Goal: Transaction & Acquisition: Purchase product/service

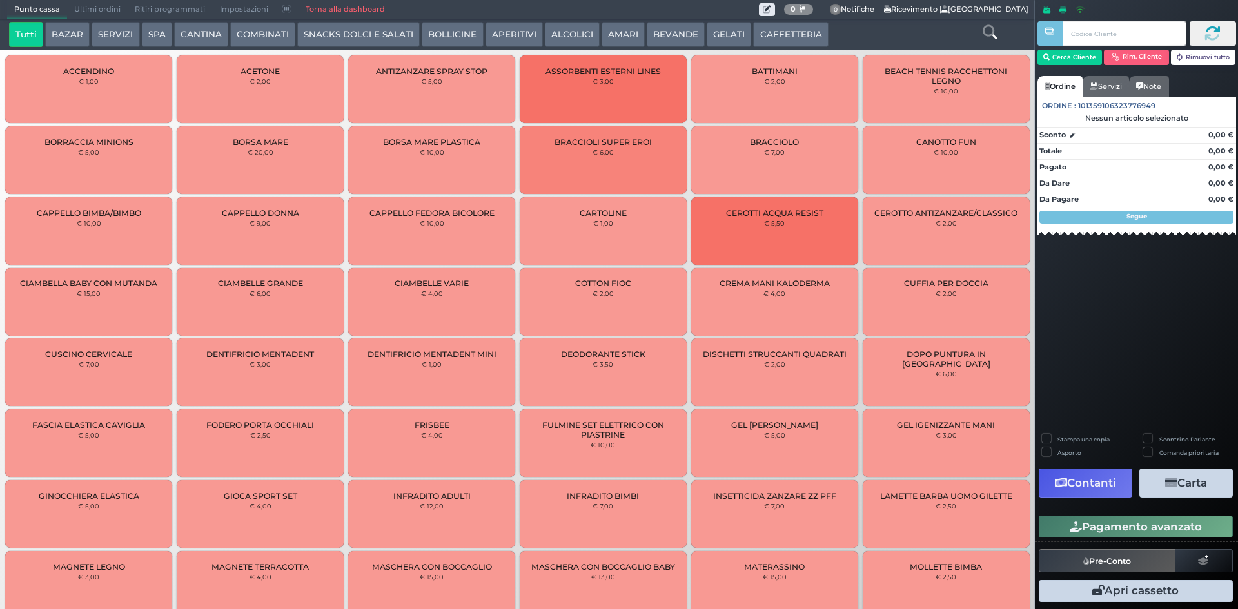
click at [121, 34] on button "SERVIZI" at bounding box center [116, 35] width 48 height 26
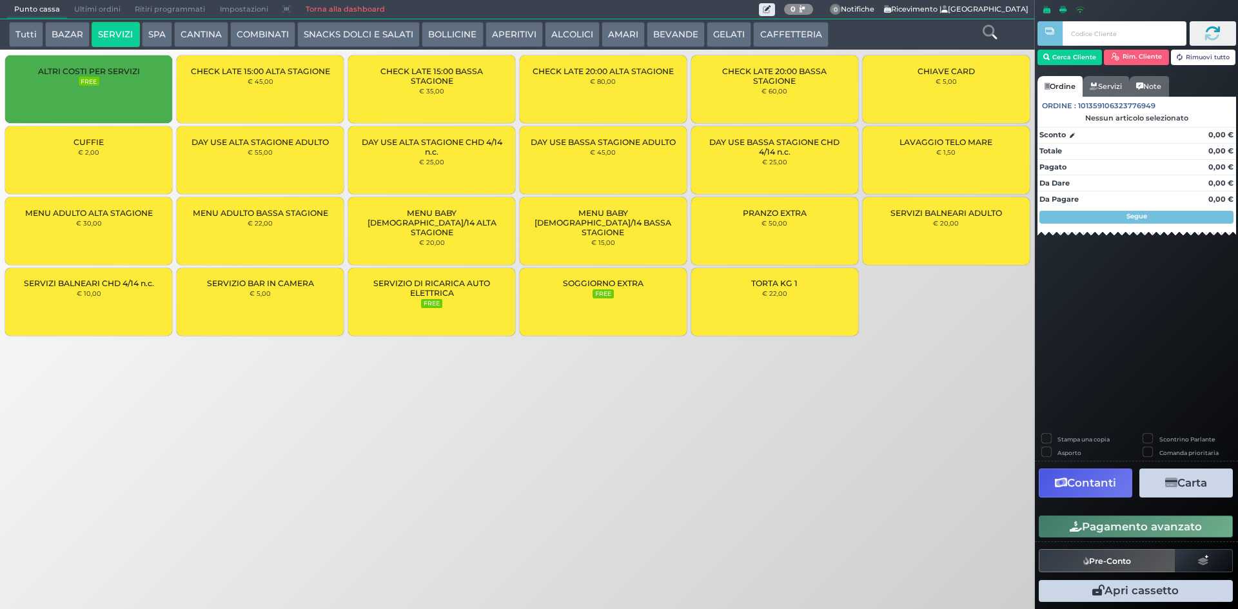
click at [764, 32] on button "CAFFETTERIA" at bounding box center [790, 35] width 75 height 26
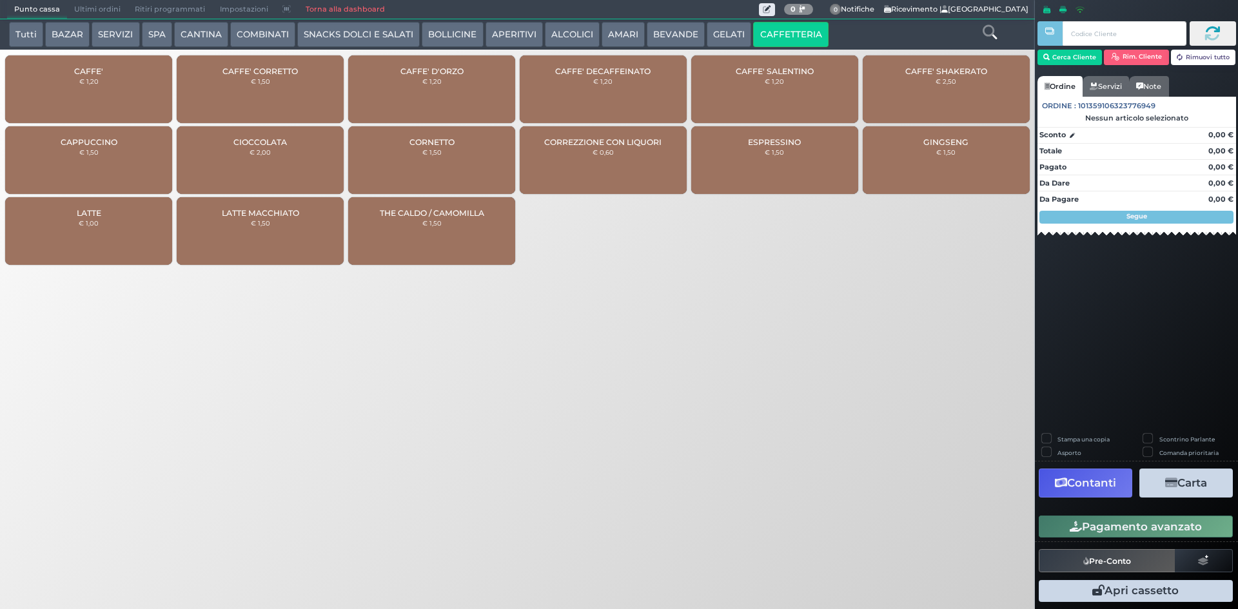
click at [657, 37] on button "BEVANDE" at bounding box center [676, 35] width 58 height 26
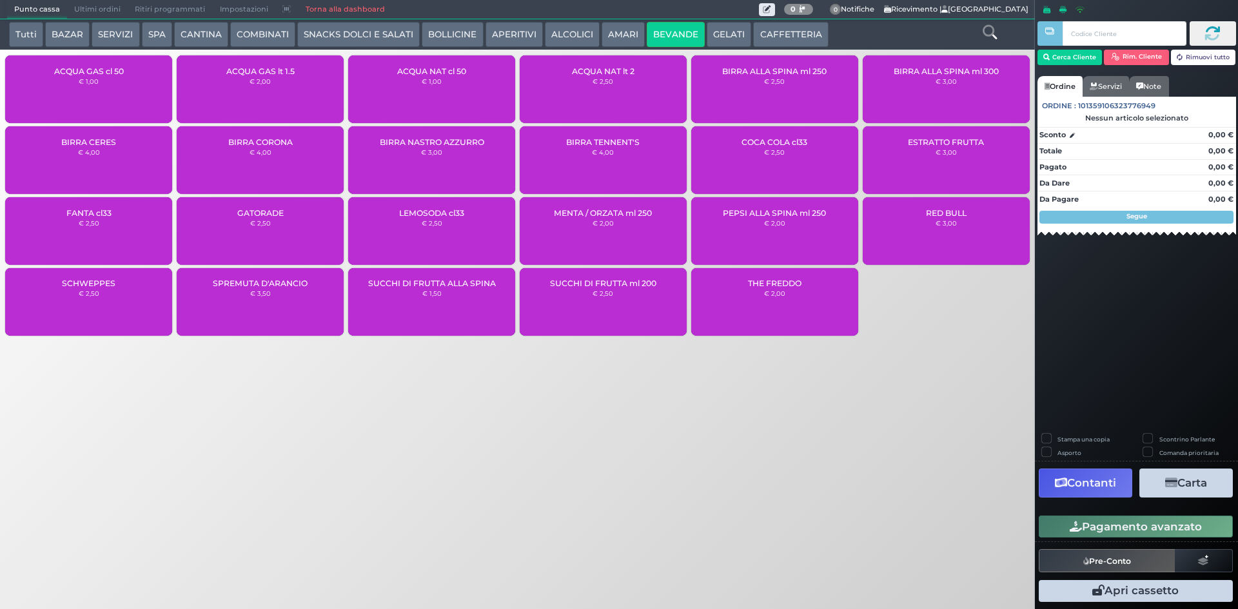
click at [614, 78] on div "ACQUA NAT lt 2 € 2,50" at bounding box center [603, 89] width 167 height 68
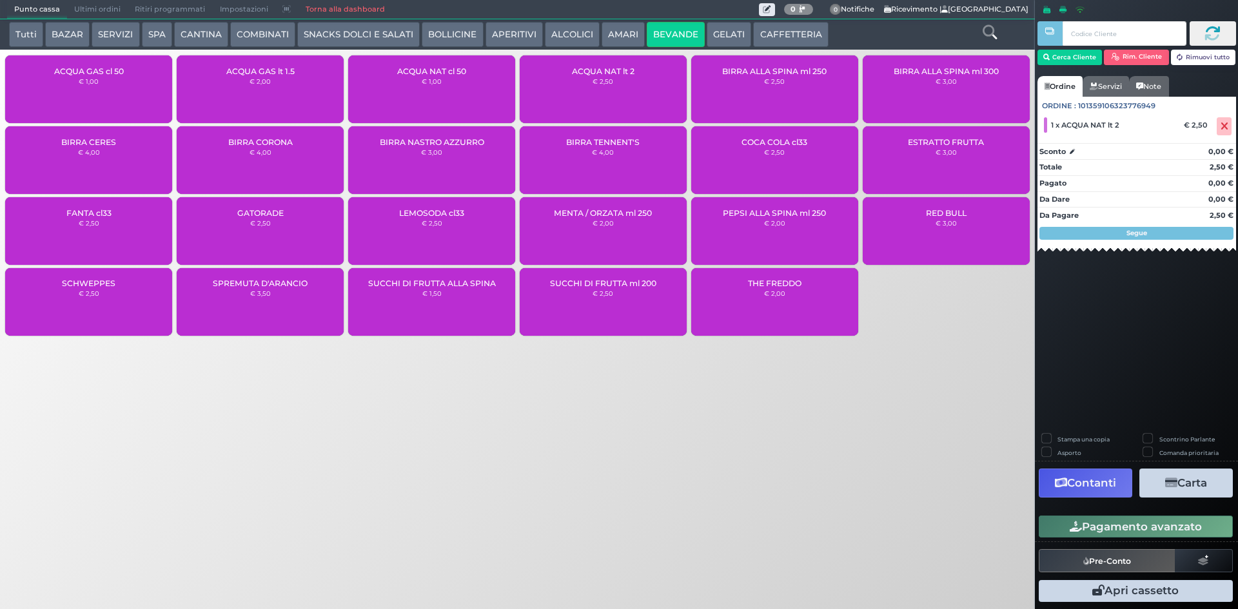
click at [1120, 523] on button "Pagamento avanzato" at bounding box center [1135, 527] width 194 height 22
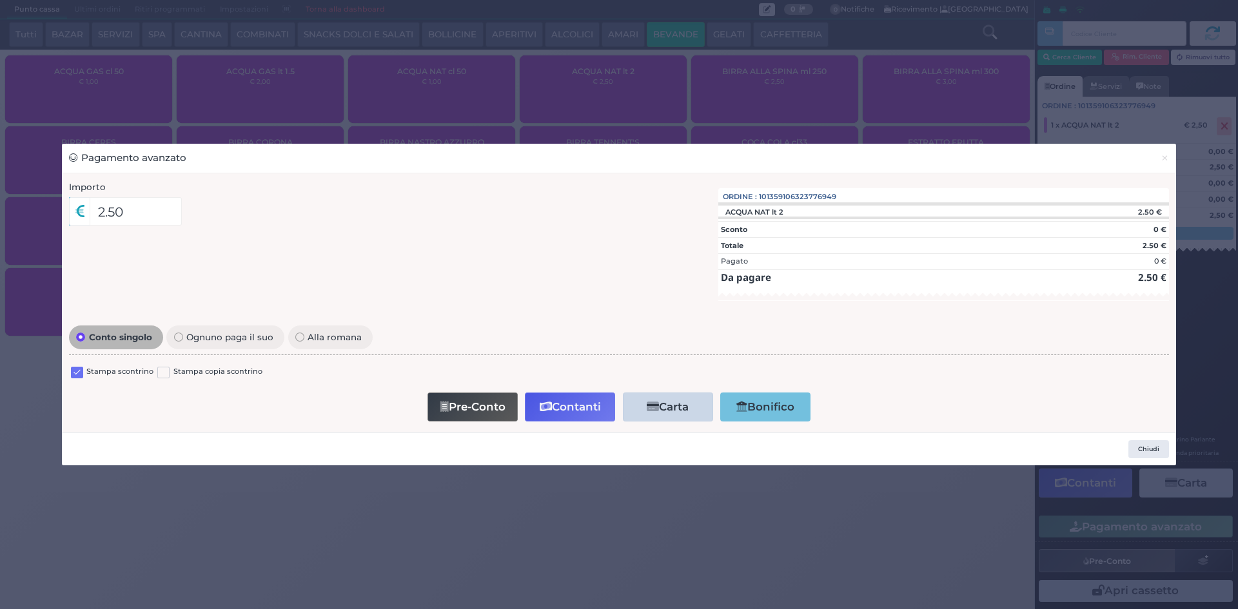
click at [74, 373] on label at bounding box center [77, 373] width 12 height 12
click at [0, 0] on input "checkbox" at bounding box center [0, 0] width 0 height 0
click at [560, 409] on button "Contanti" at bounding box center [570, 407] width 90 height 29
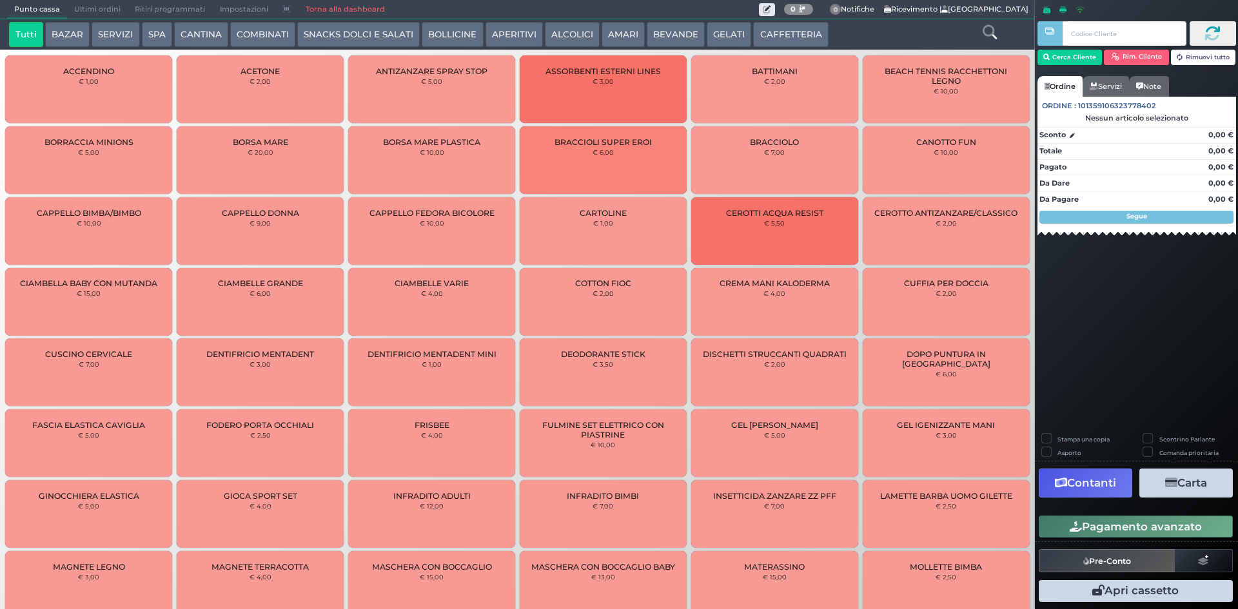
click at [670, 34] on button "BEVANDE" at bounding box center [676, 35] width 58 height 26
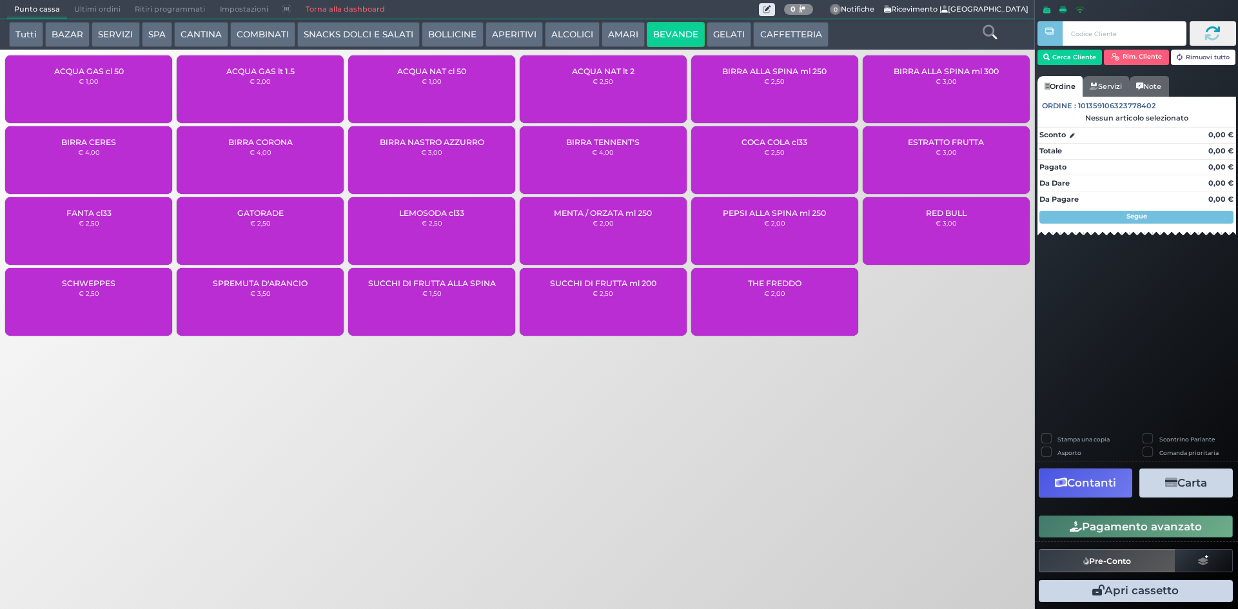
click at [609, 35] on button "AMARI" at bounding box center [622, 35] width 43 height 26
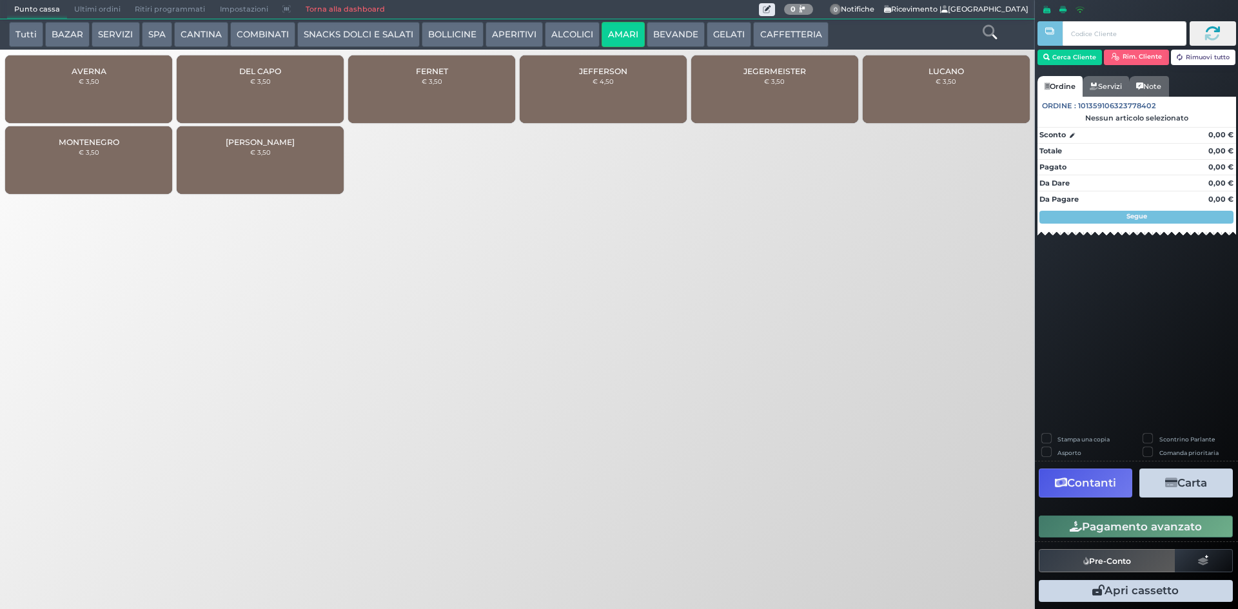
click at [649, 34] on button "BEVANDE" at bounding box center [676, 35] width 58 height 26
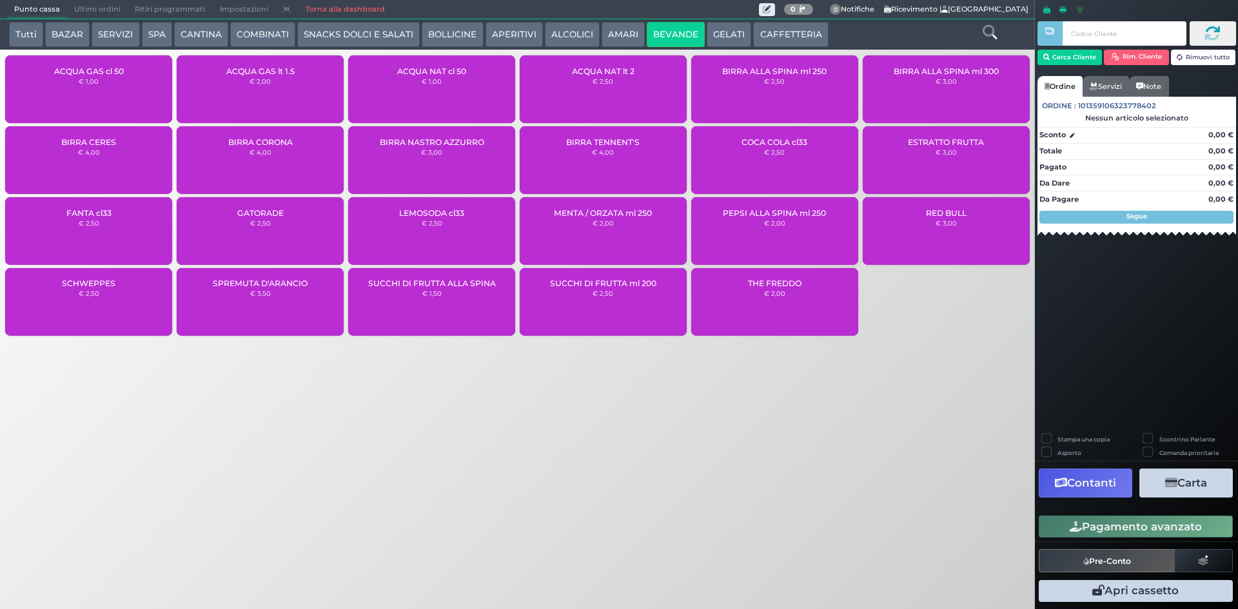
click at [609, 84] on small "€ 2,50" at bounding box center [602, 81] width 21 height 8
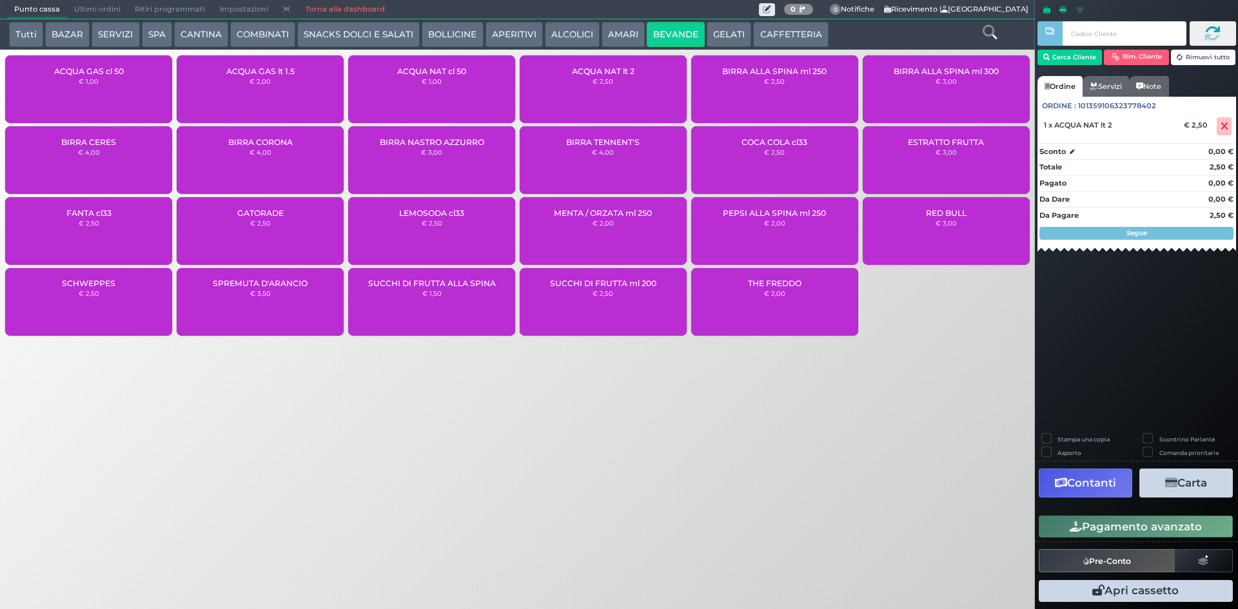
click at [1057, 436] on label "Stampa una copia" at bounding box center [1083, 439] width 52 height 8
checkbox input "true"
click at [1176, 480] on button "Carta" at bounding box center [1185, 483] width 93 height 29
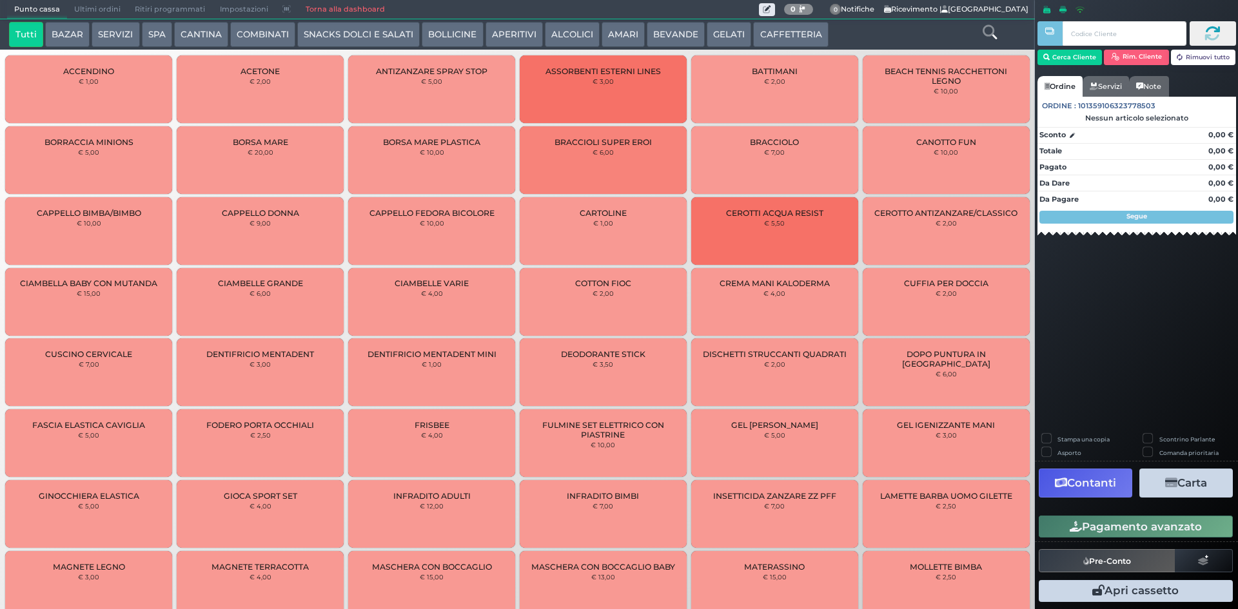
click at [95, 11] on span "Ultimi ordini" at bounding box center [97, 10] width 61 height 18
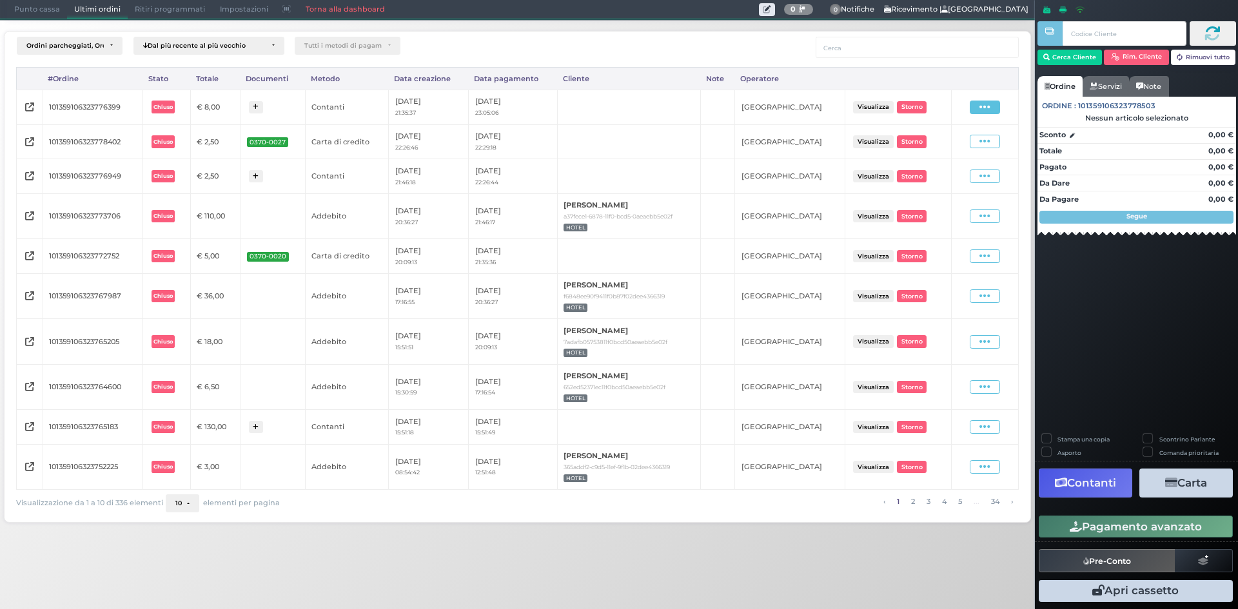
click at [988, 108] on icon at bounding box center [984, 107] width 11 height 12
click at [948, 147] on span "Ristampa Pre-Conto" at bounding box center [955, 144] width 53 height 22
click at [30, 1] on span "Punto cassa" at bounding box center [37, 10] width 60 height 18
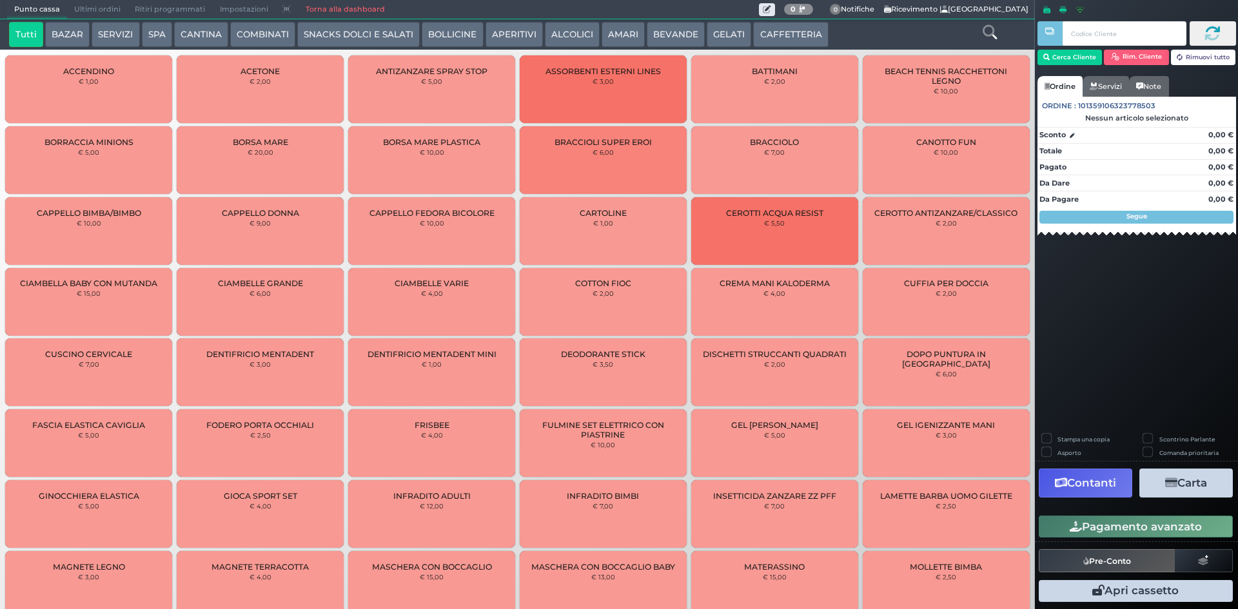
click at [571, 35] on button "ALCOLICI" at bounding box center [572, 35] width 55 height 26
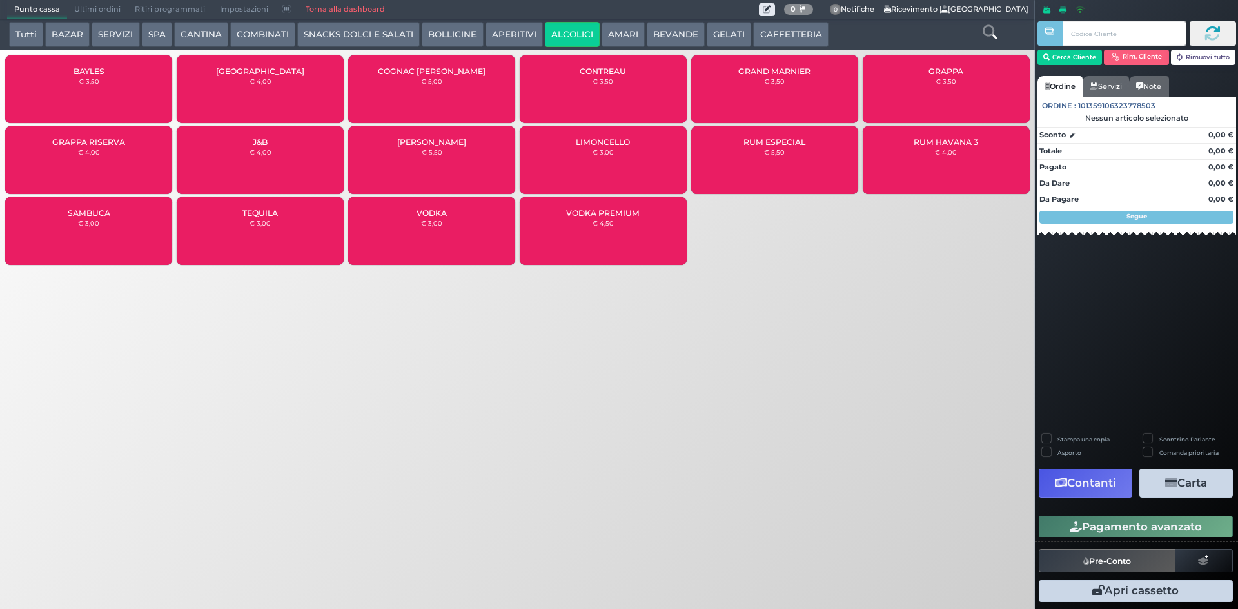
click at [679, 41] on button "BEVANDE" at bounding box center [676, 35] width 58 height 26
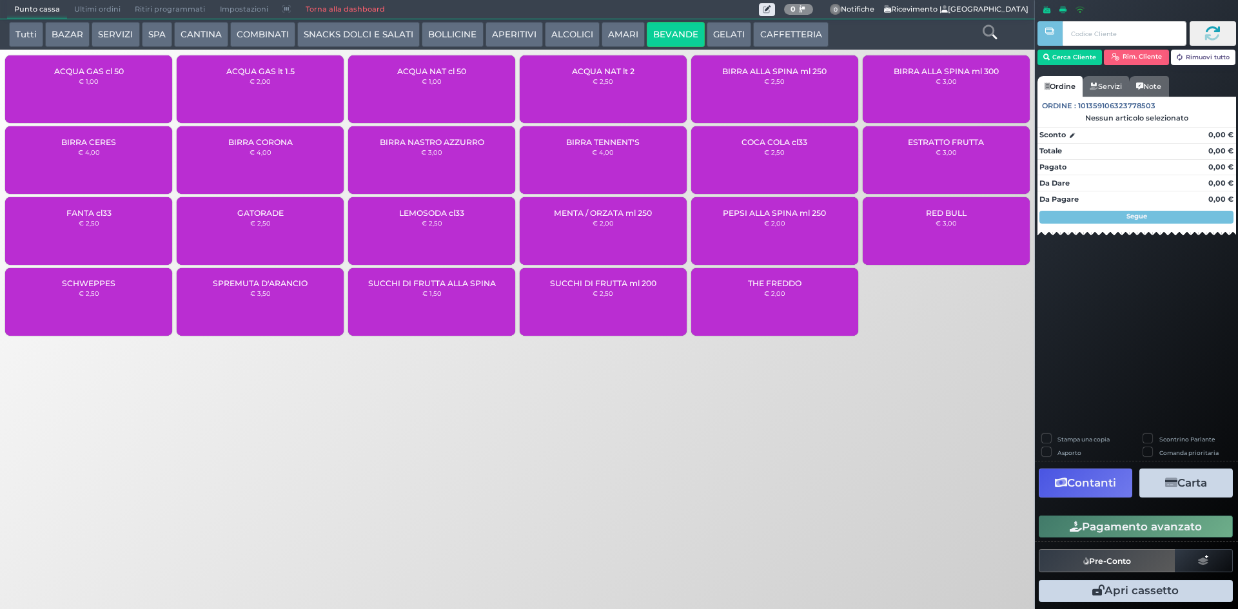
click at [378, 35] on button "SNACKS DOLCI E SALATI" at bounding box center [358, 35] width 122 height 26
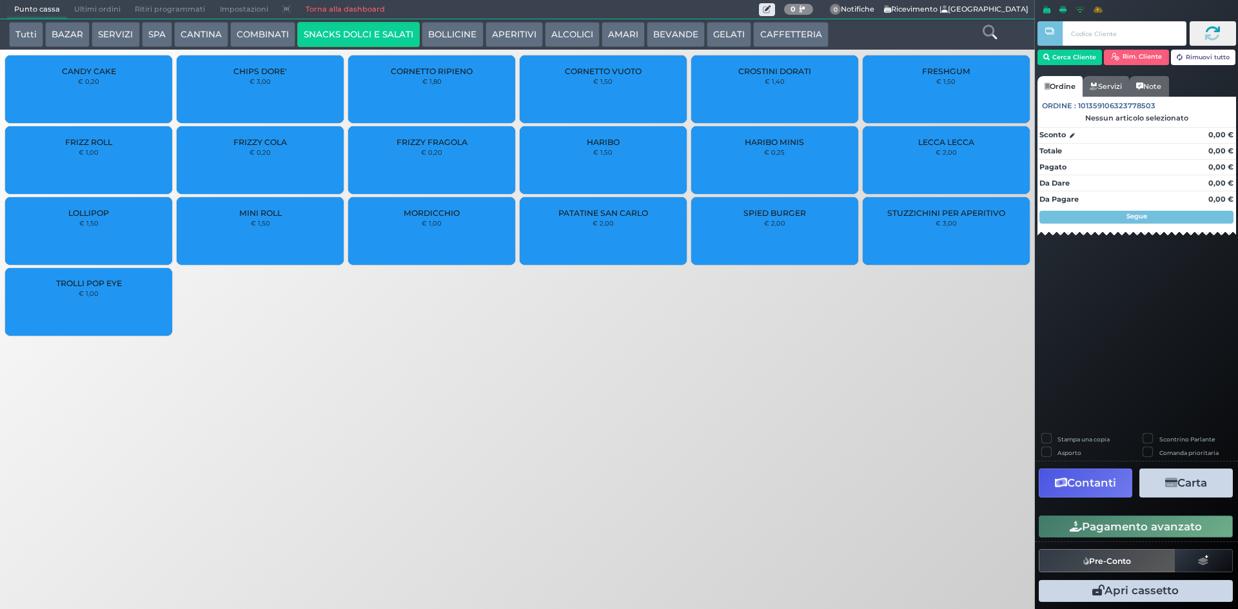
click at [445, 30] on button "BOLLICINE" at bounding box center [452, 35] width 61 height 26
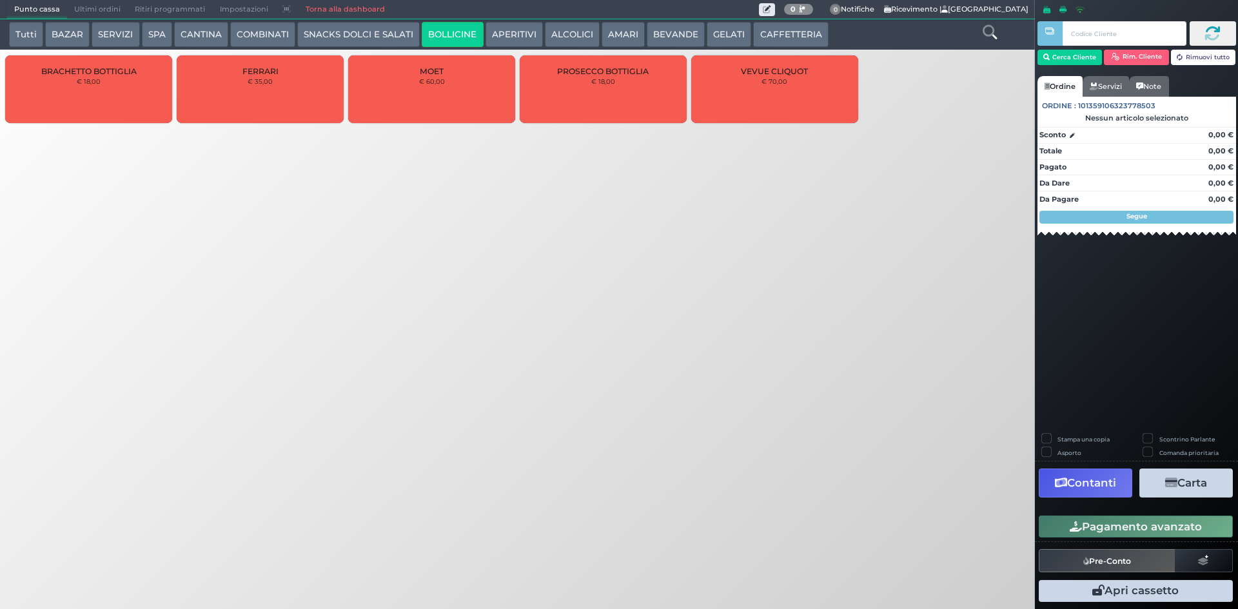
click at [566, 34] on button "ALCOLICI" at bounding box center [572, 35] width 55 height 26
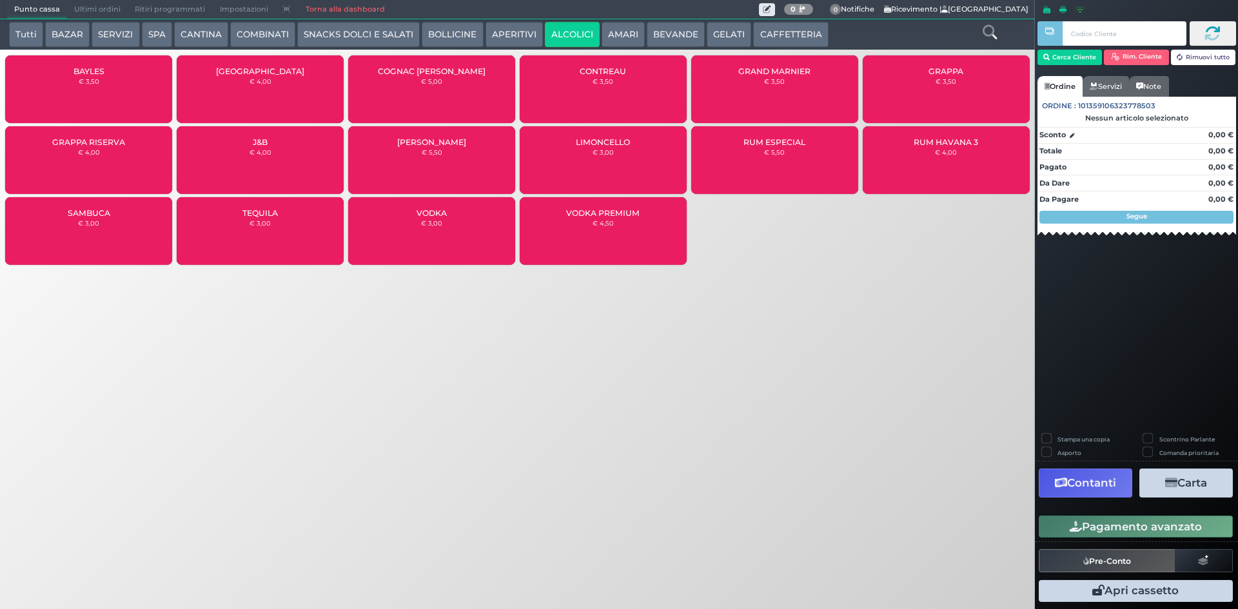
click at [630, 27] on button "AMARI" at bounding box center [622, 35] width 43 height 26
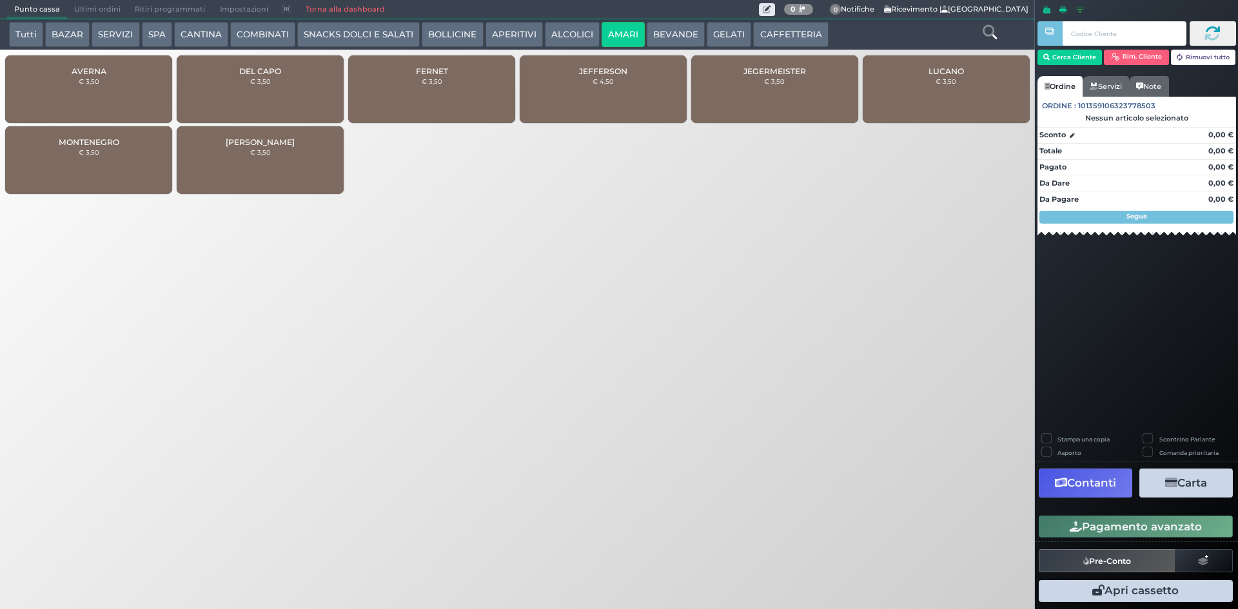
click at [662, 31] on button "BEVANDE" at bounding box center [676, 35] width 58 height 26
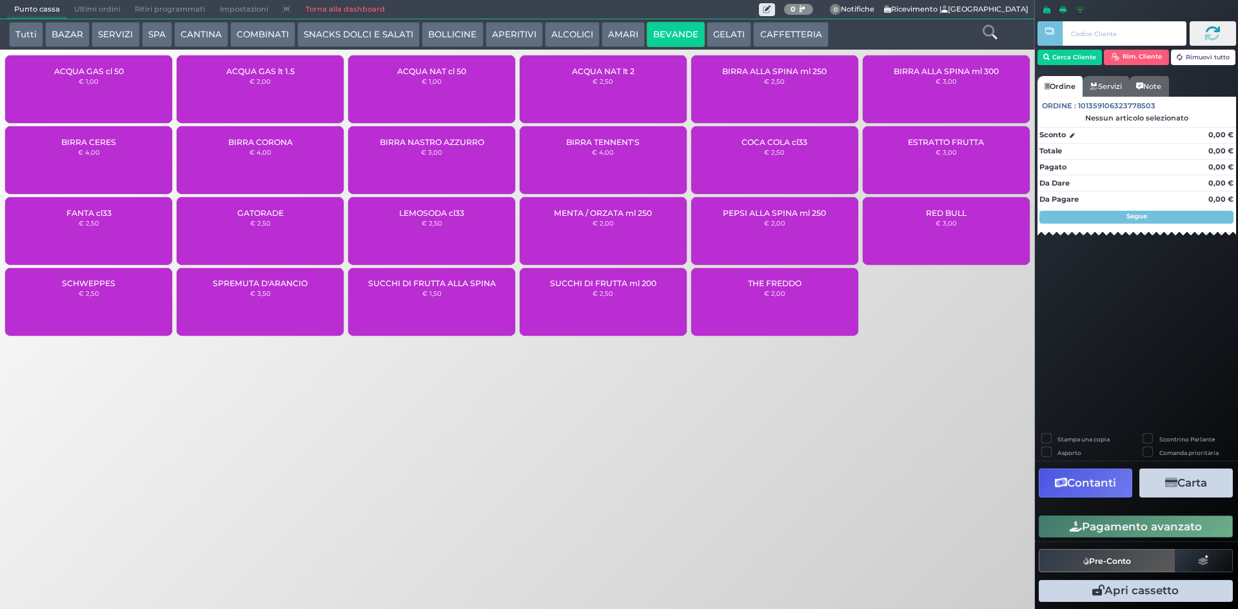
click at [440, 164] on div "BIRRA NASTRO AZZURRO € 3,00" at bounding box center [431, 160] width 167 height 68
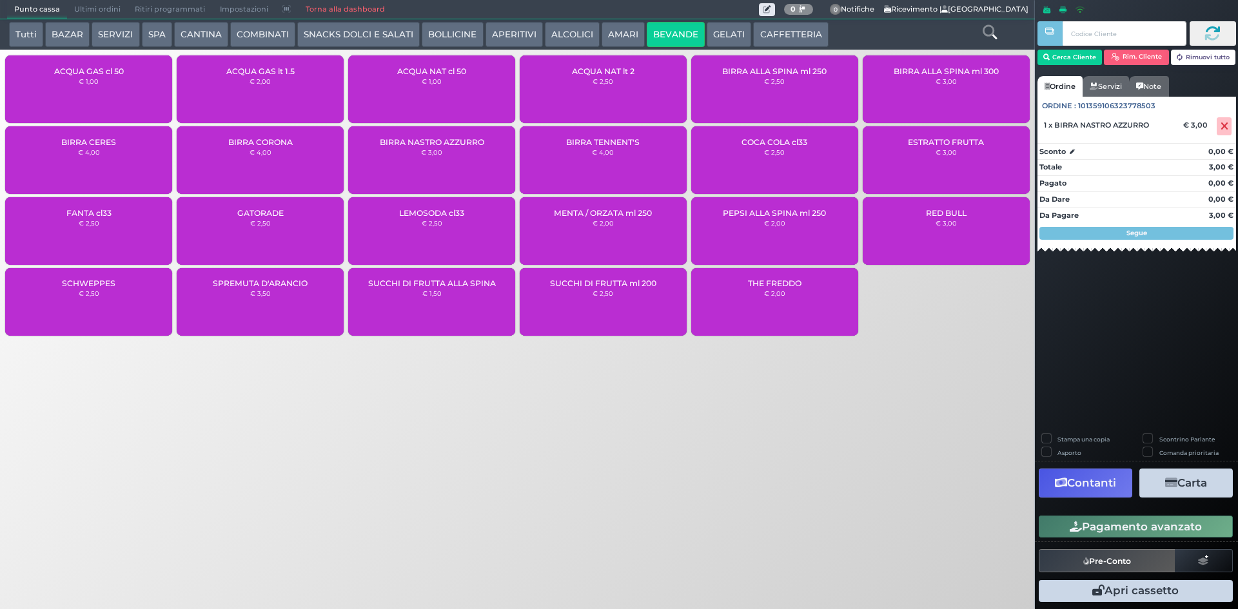
click at [1148, 532] on button "Pagamento avanzato" at bounding box center [1135, 527] width 194 height 22
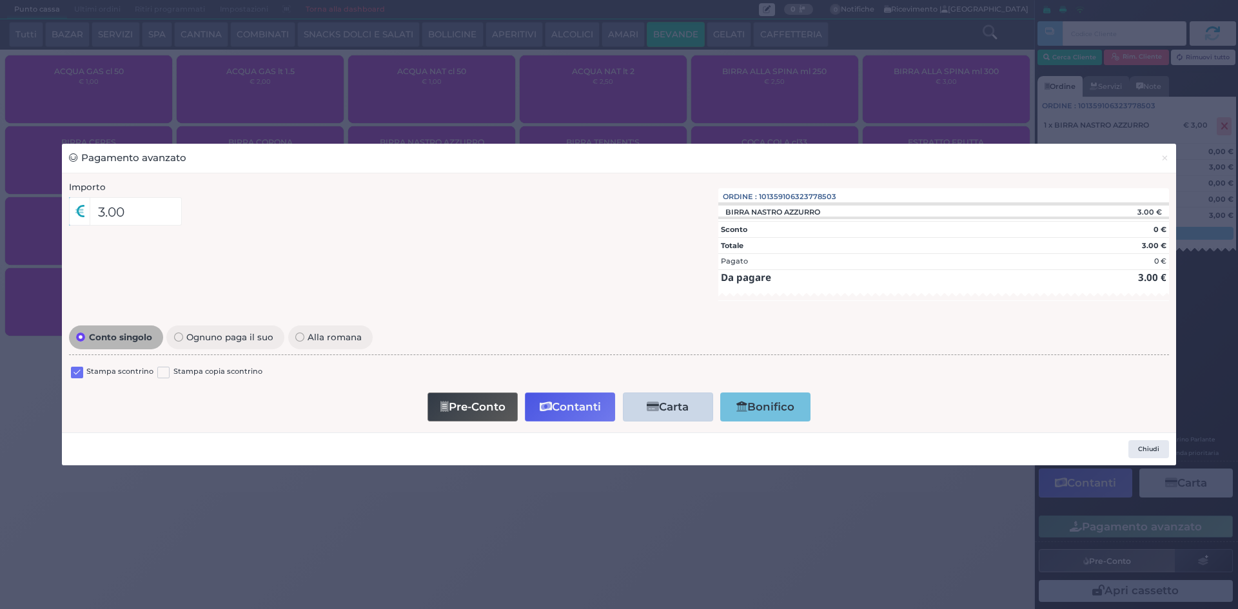
click at [81, 375] on label at bounding box center [77, 373] width 12 height 12
click at [0, 0] on input "checkbox" at bounding box center [0, 0] width 0 height 0
click at [586, 405] on button "Contanti" at bounding box center [570, 407] width 90 height 29
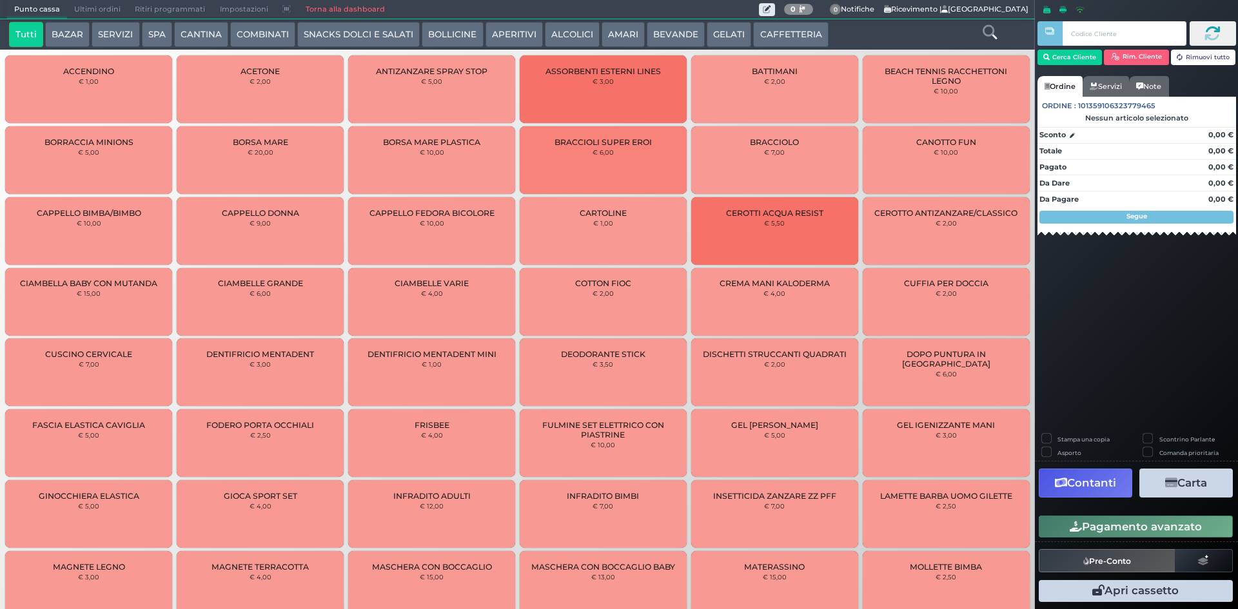
click at [114, 8] on span "Ultimi ordini" at bounding box center [97, 10] width 61 height 18
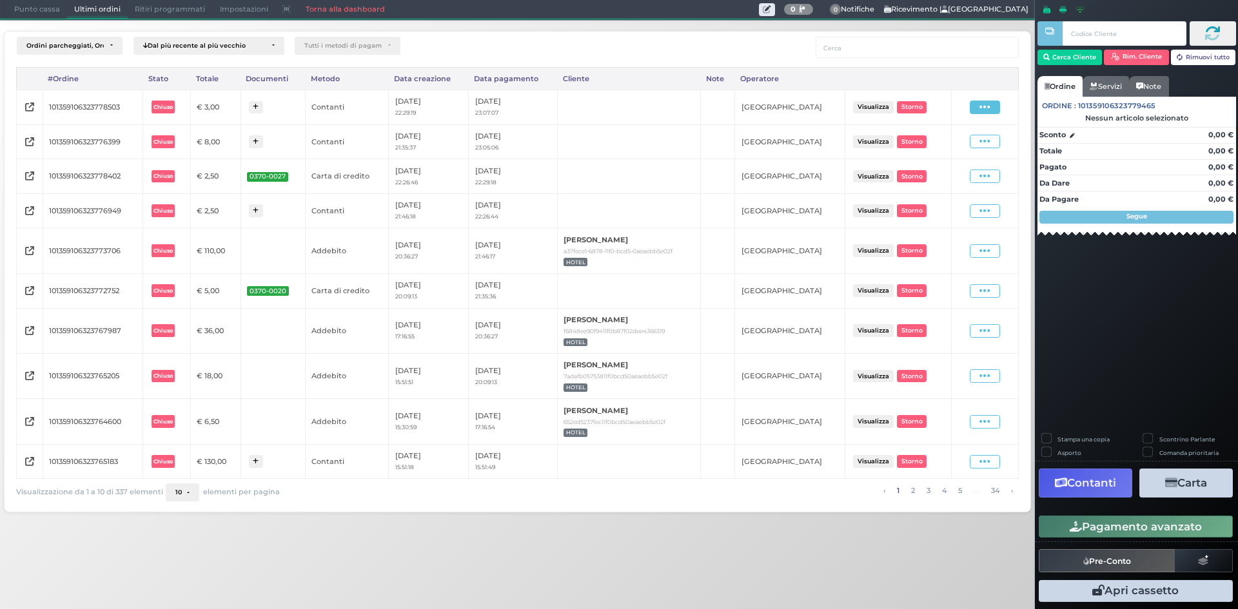
click at [975, 106] on span at bounding box center [985, 108] width 30 height 14
click at [927, 146] on div "Ristampa Pre-Conto" at bounding box center [951, 144] width 64 height 22
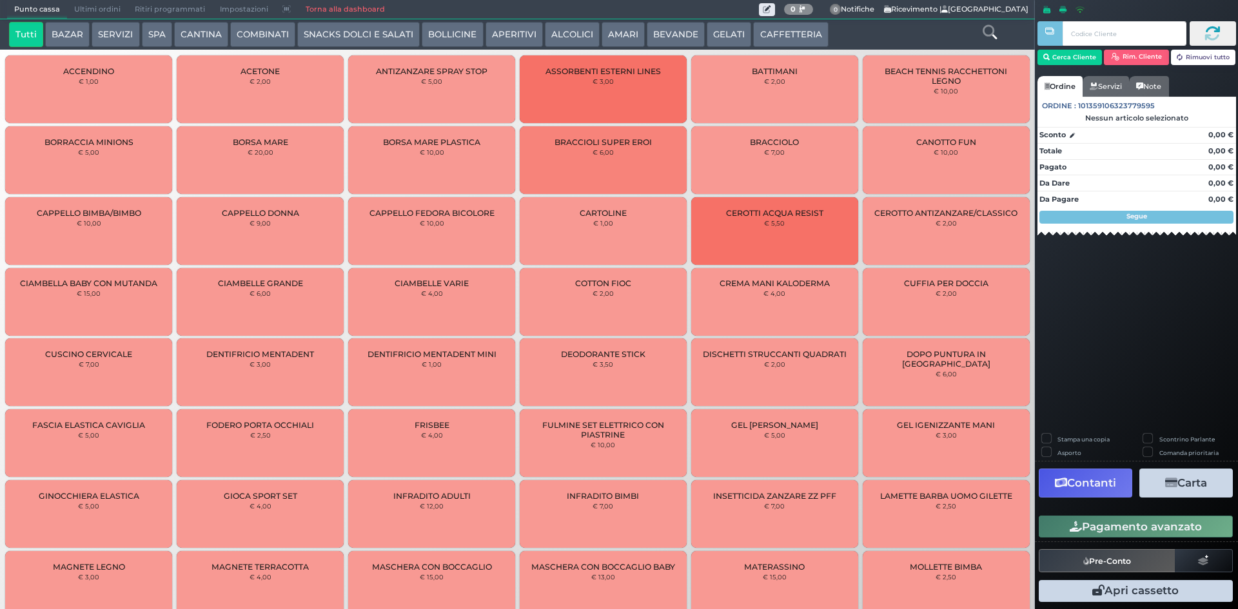
click at [92, 12] on span "Ultimi ordini" at bounding box center [97, 10] width 61 height 18
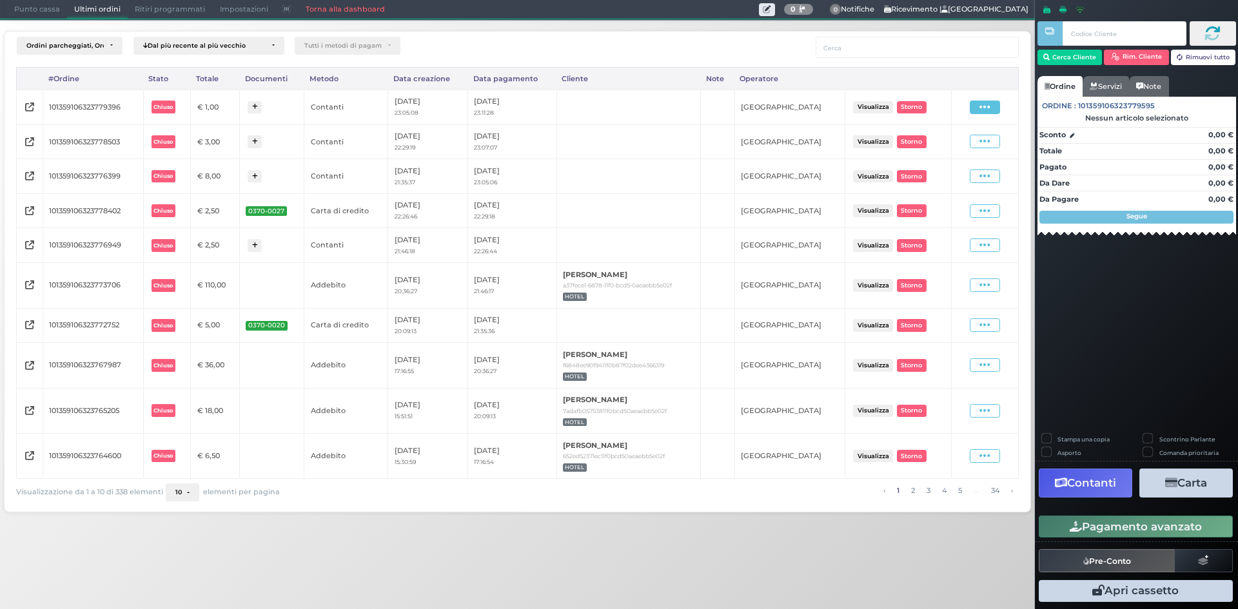
click at [981, 110] on div "Visualizza Ristampa Pre-Conto Storno" at bounding box center [984, 107] width 54 height 17
click at [981, 110] on icon at bounding box center [984, 107] width 11 height 12
click at [959, 146] on span "Ristampa Pre-Conto" at bounding box center [955, 144] width 53 height 22
click at [909, 490] on link "2" at bounding box center [912, 490] width 11 height 14
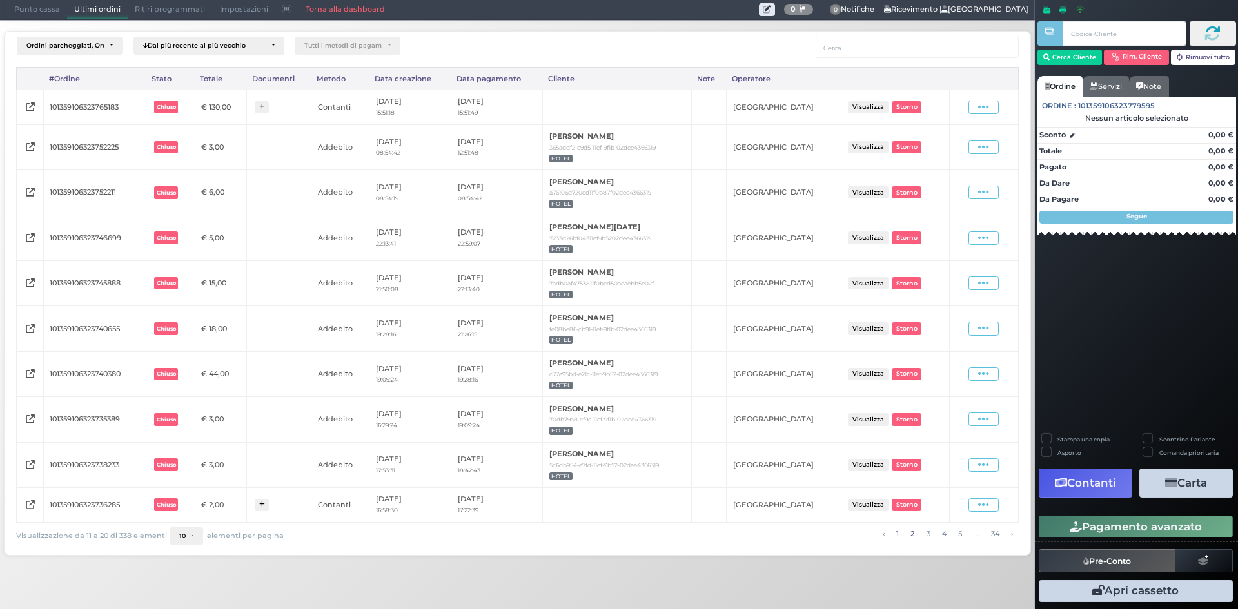
click at [896, 539] on link "1" at bounding box center [897, 534] width 10 height 14
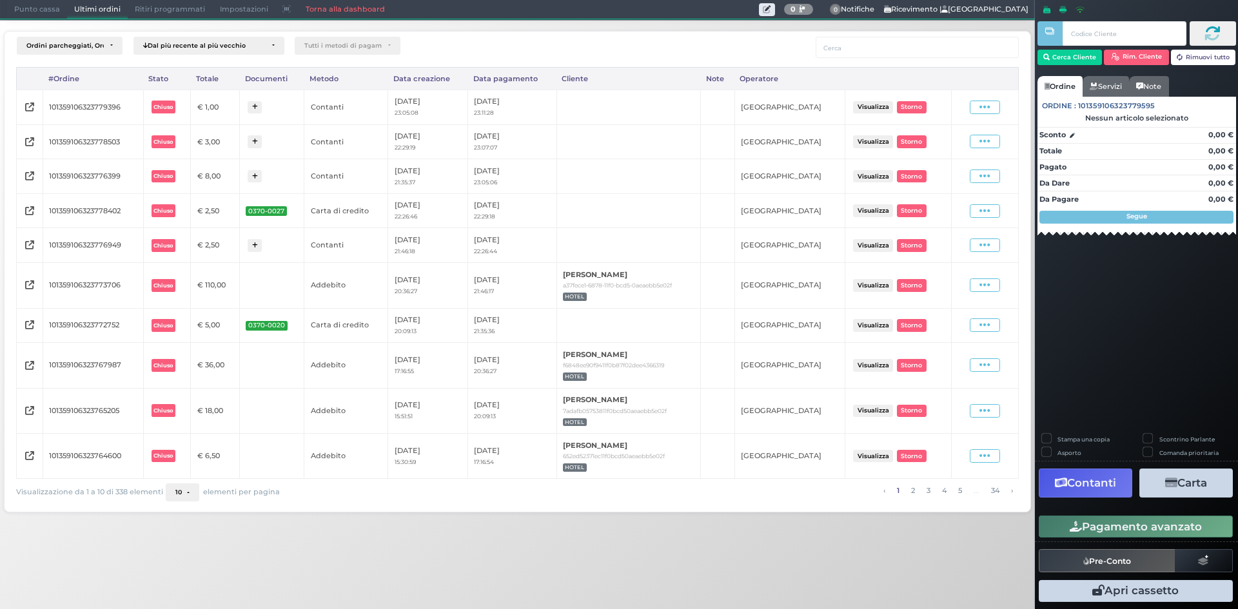
click at [885, 289] on button "Visualizza" at bounding box center [873, 285] width 40 height 12
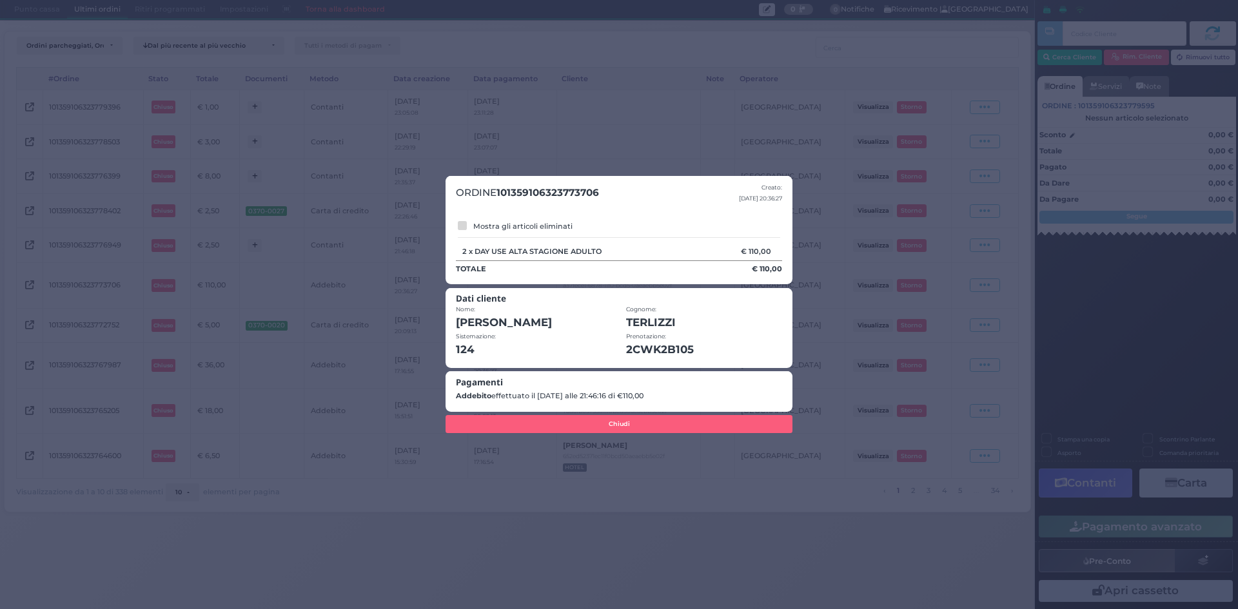
click at [683, 32] on div "ORDINE 101359106323773706 Creato: 29/08/2025 20:36:27 Mostra gli articoli elimi…" at bounding box center [619, 304] width 1238 height 609
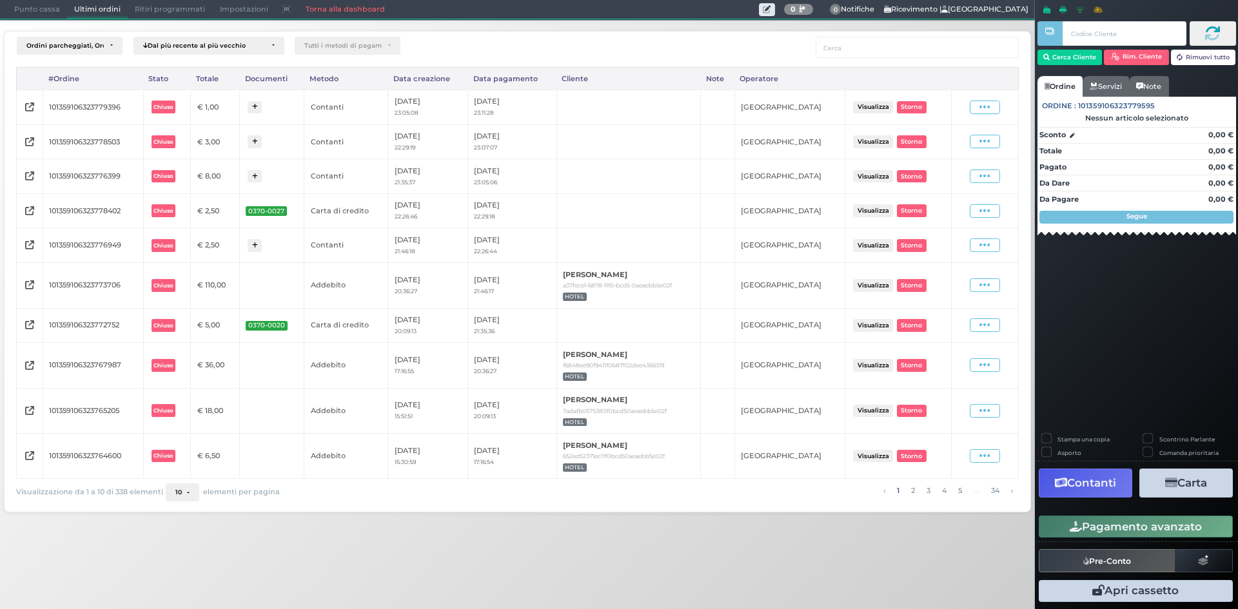
click at [325, 11] on link "Torna alla dashboard" at bounding box center [344, 10] width 93 height 18
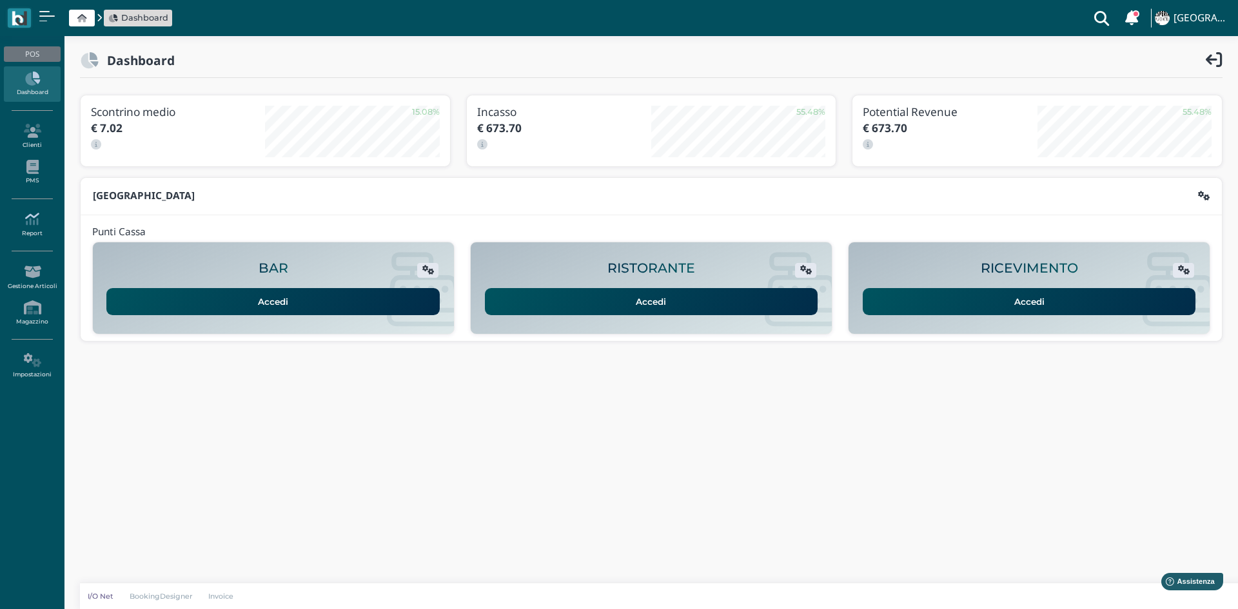
click at [27, 222] on icon at bounding box center [32, 219] width 56 height 14
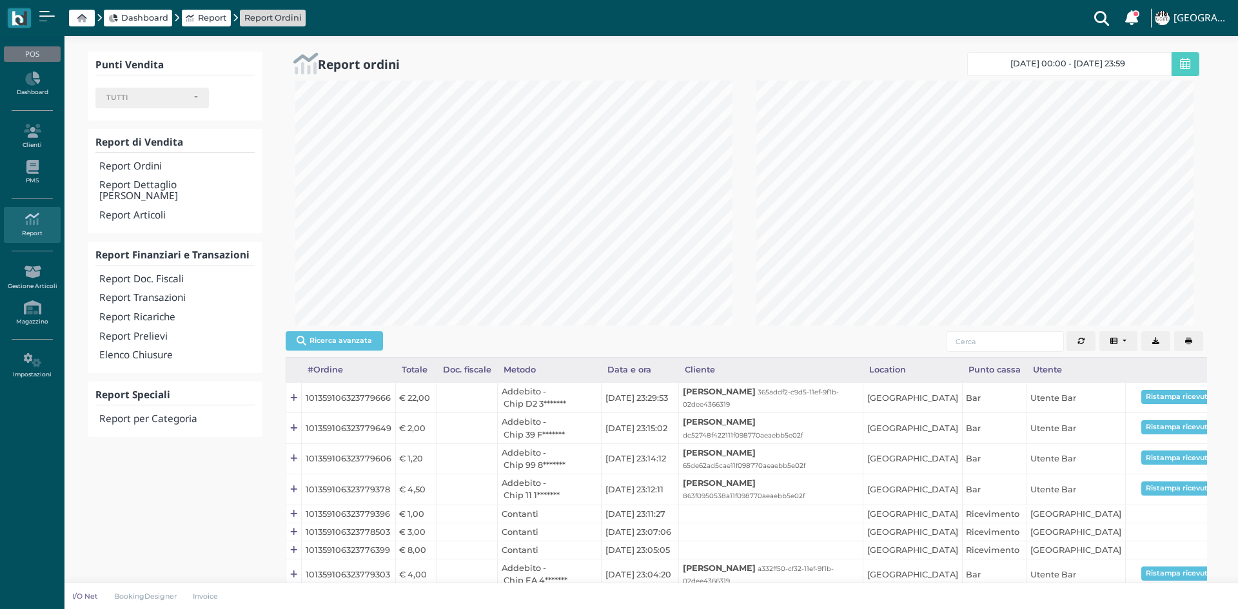
select select
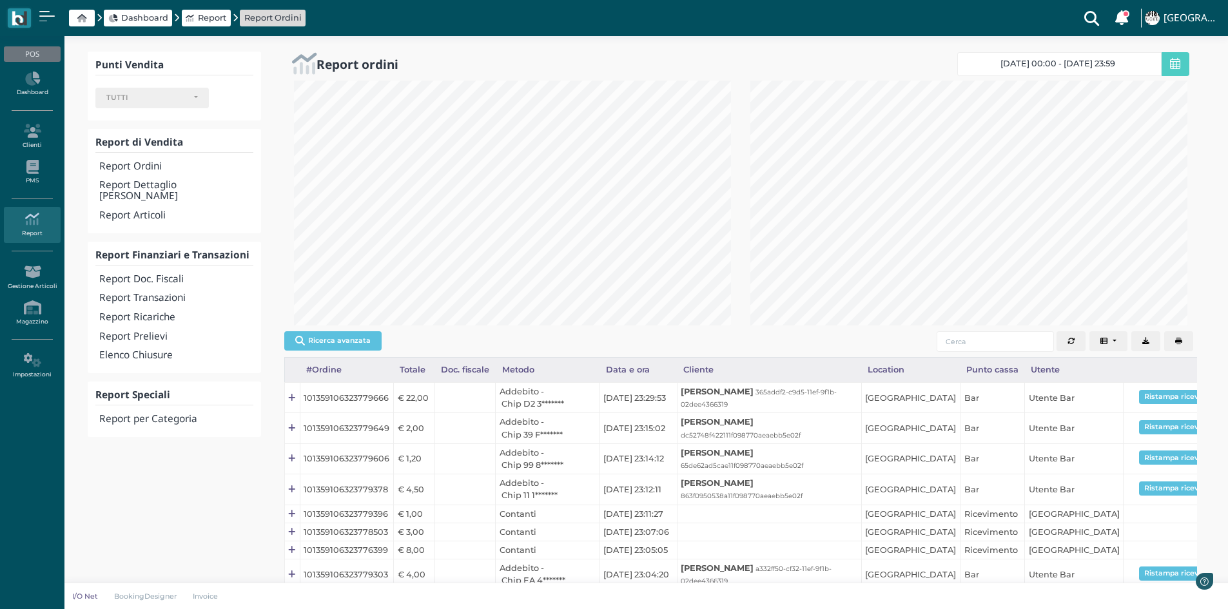
scroll to position [245, 456]
click at [158, 293] on h4 "Report Transazioni" at bounding box center [175, 298] width 153 height 11
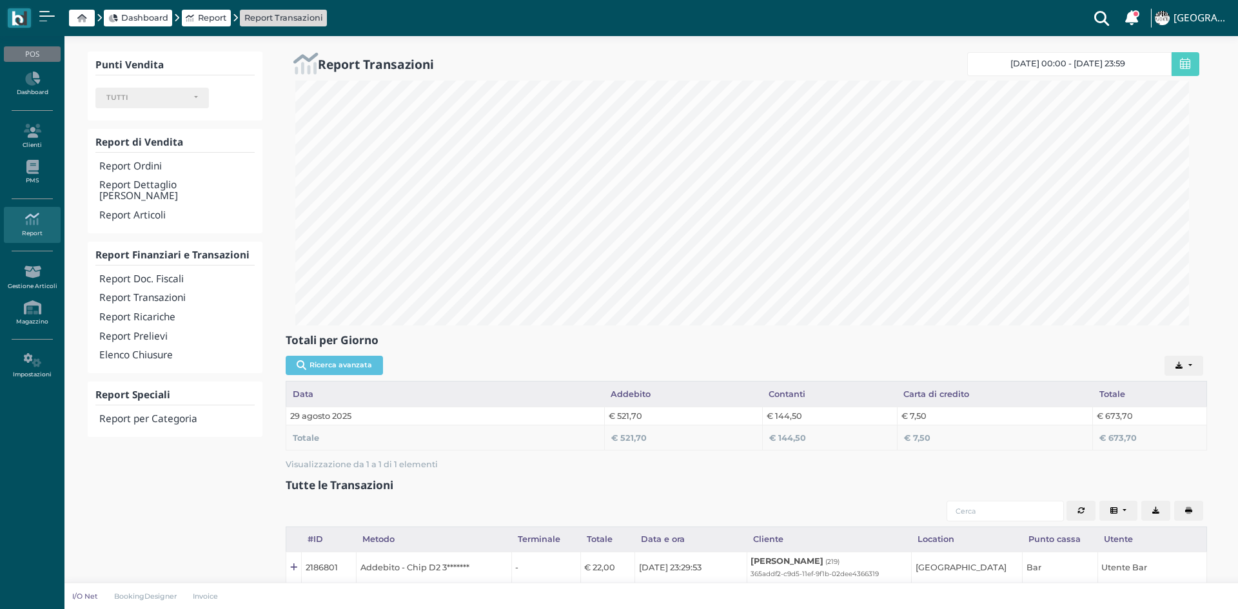
select select
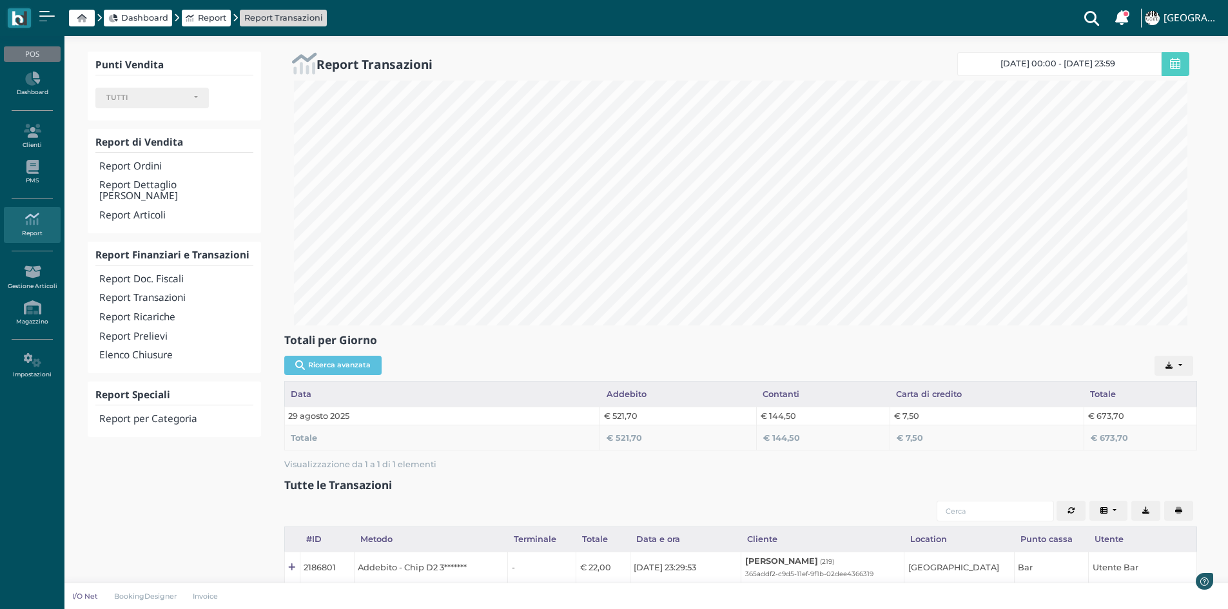
scroll to position [245, 913]
click at [81, 19] on icon at bounding box center [81, 18] width 9 height 8
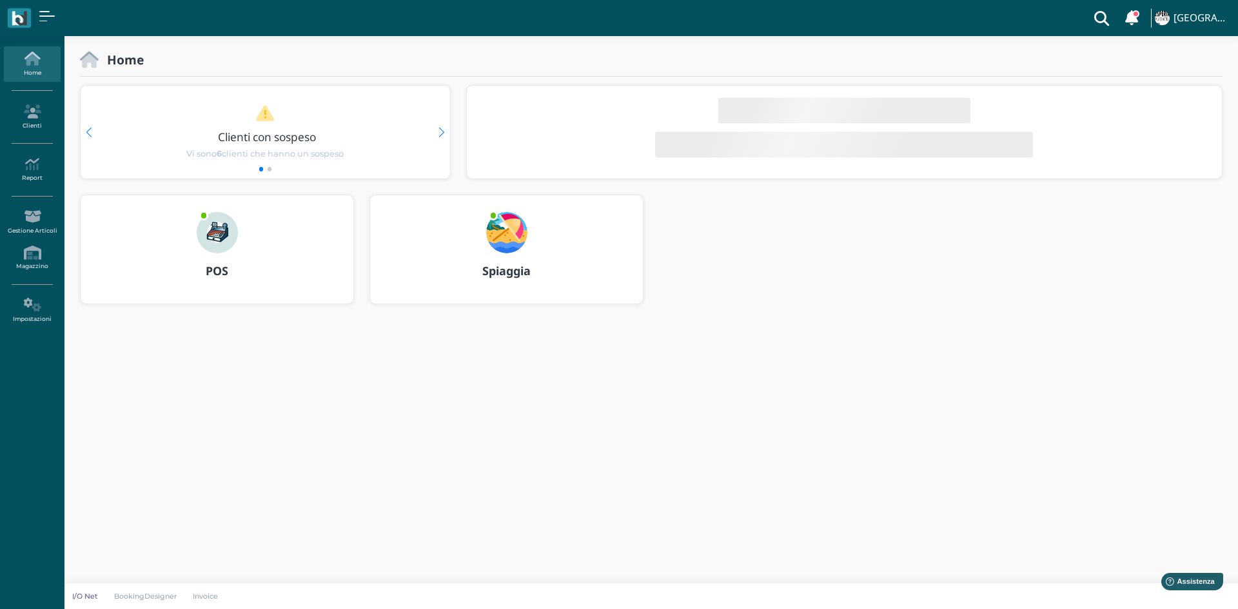
click at [228, 238] on img at bounding box center [217, 232] width 41 height 41
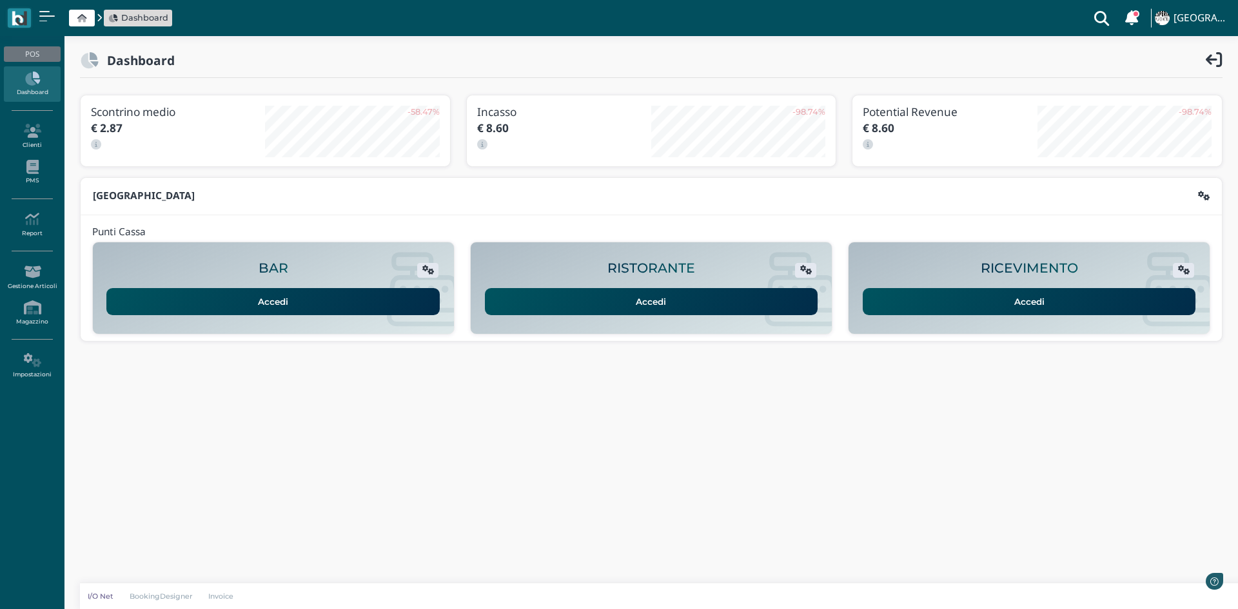
click at [1011, 289] on link "Accedi" at bounding box center [1029, 301] width 333 height 27
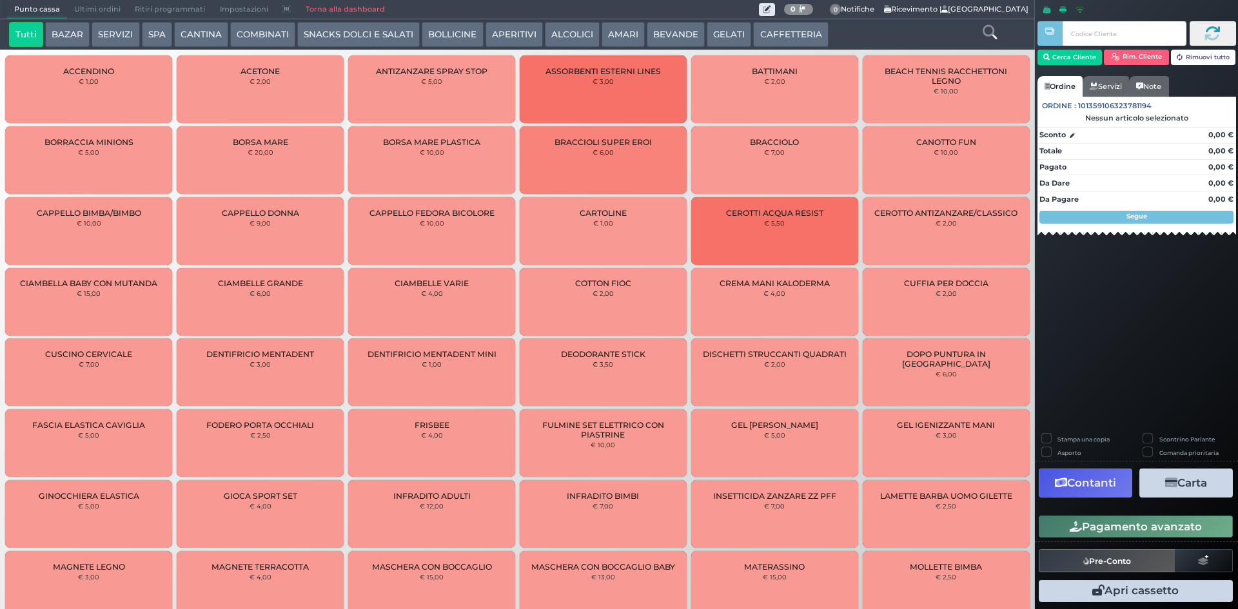
click at [659, 31] on button "BEVANDE" at bounding box center [676, 35] width 58 height 26
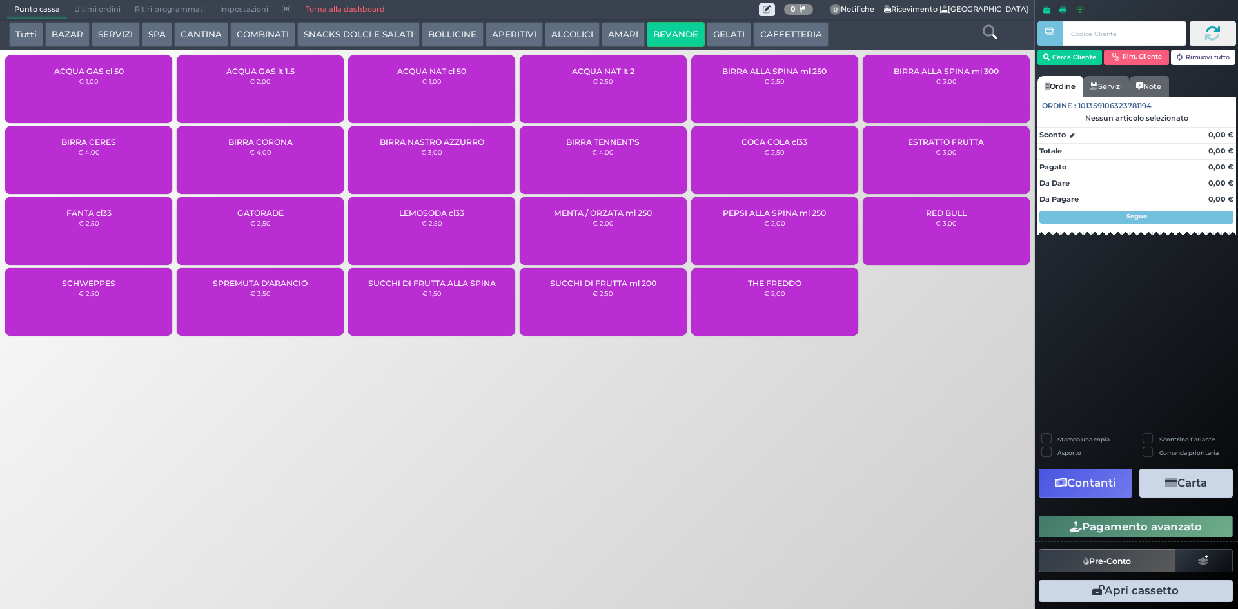
click at [594, 85] on div "ACQUA NAT lt 2 € 2,50" at bounding box center [603, 89] width 167 height 68
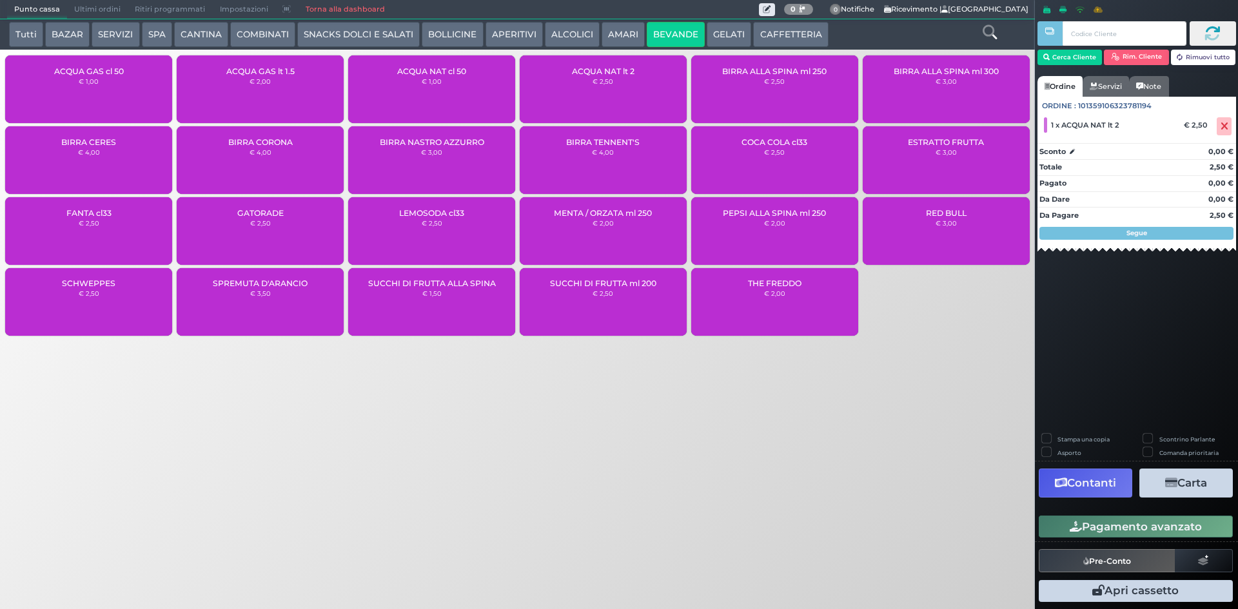
click at [298, 88] on div "ACQUA GAS lt 1.5 € 2,00" at bounding box center [260, 89] width 167 height 68
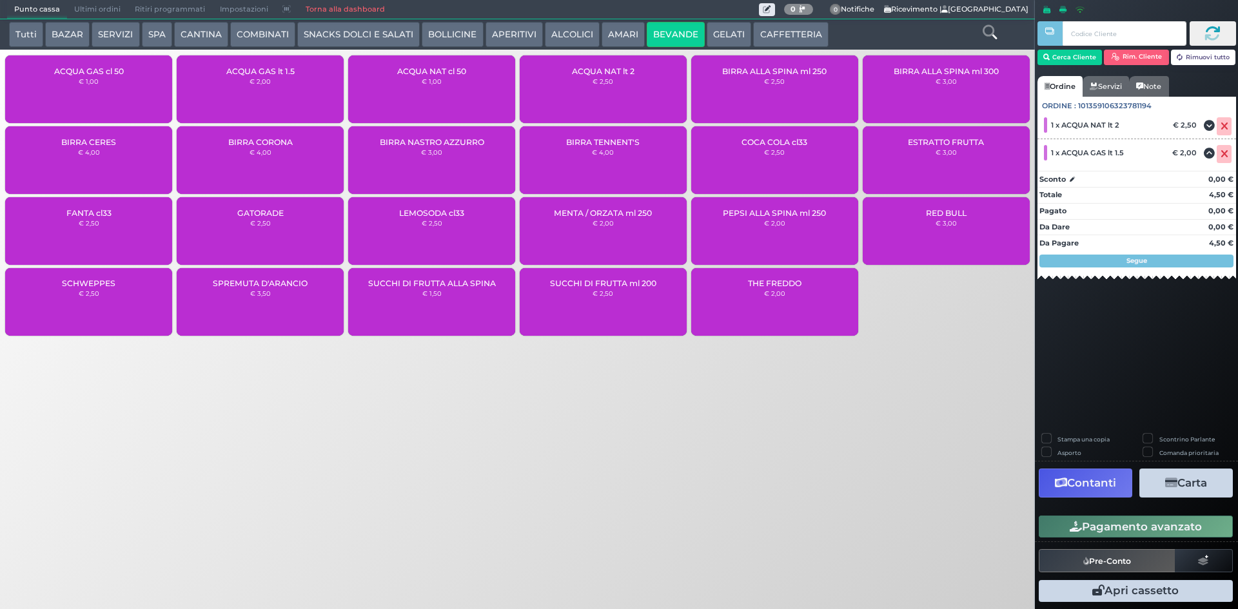
click at [1190, 525] on button "Pagamento avanzato" at bounding box center [1135, 527] width 194 height 22
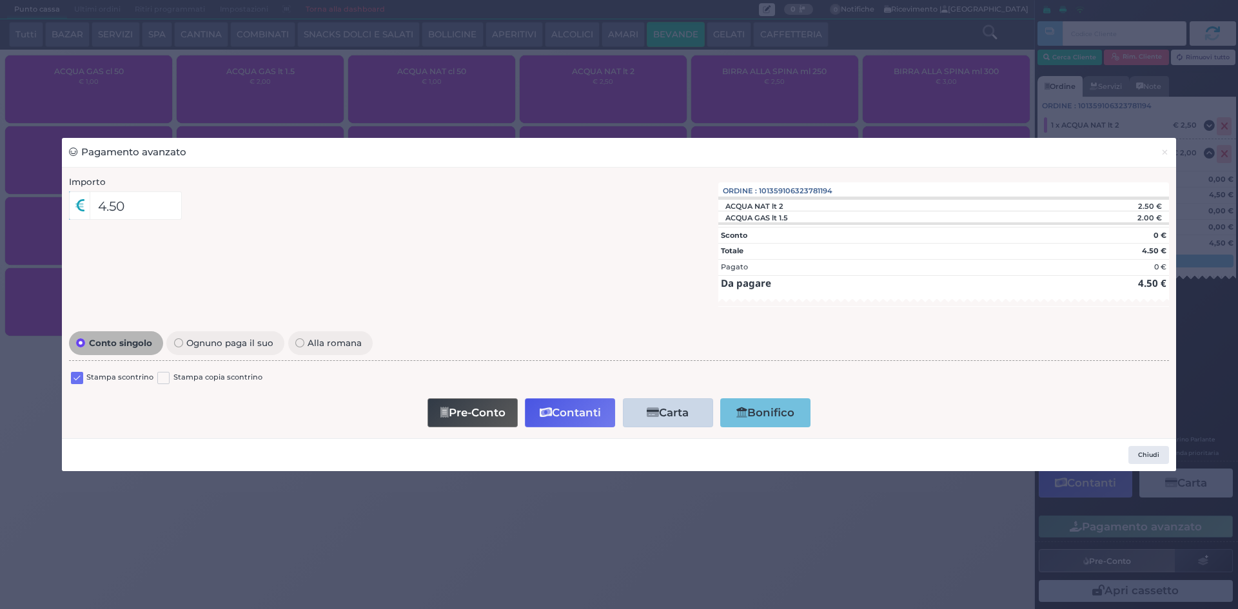
click at [74, 375] on label at bounding box center [77, 378] width 12 height 12
click at [0, 0] on input "checkbox" at bounding box center [0, 0] width 0 height 0
click at [574, 414] on button "Contanti" at bounding box center [570, 412] width 90 height 29
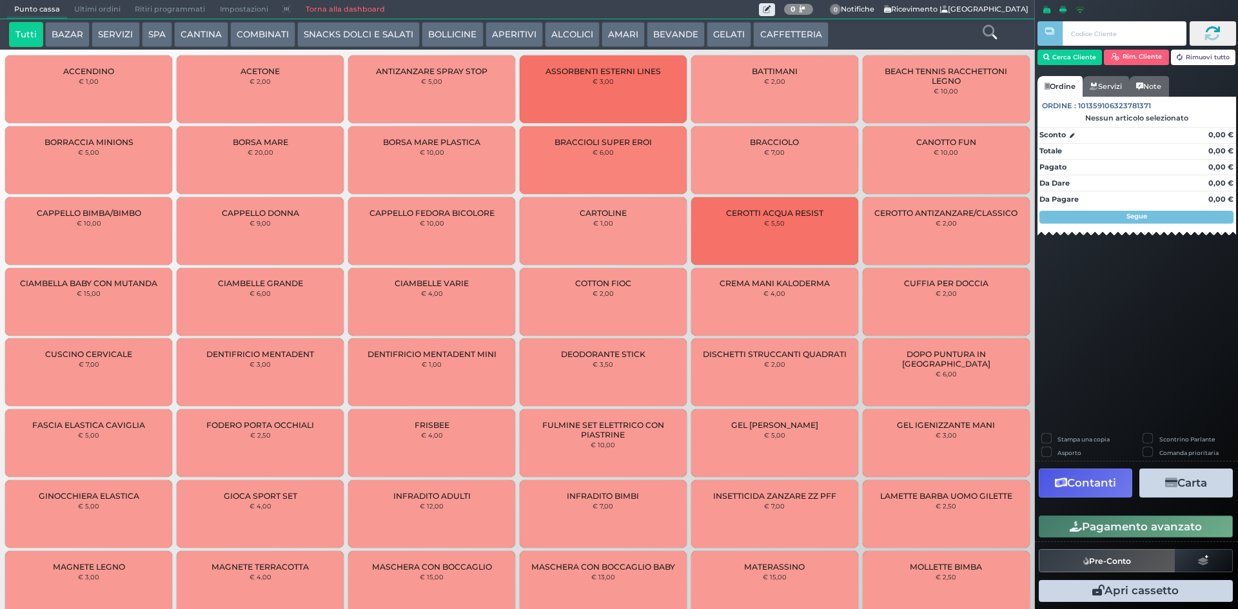
click at [89, 5] on span "Ultimi ordini" at bounding box center [97, 10] width 61 height 18
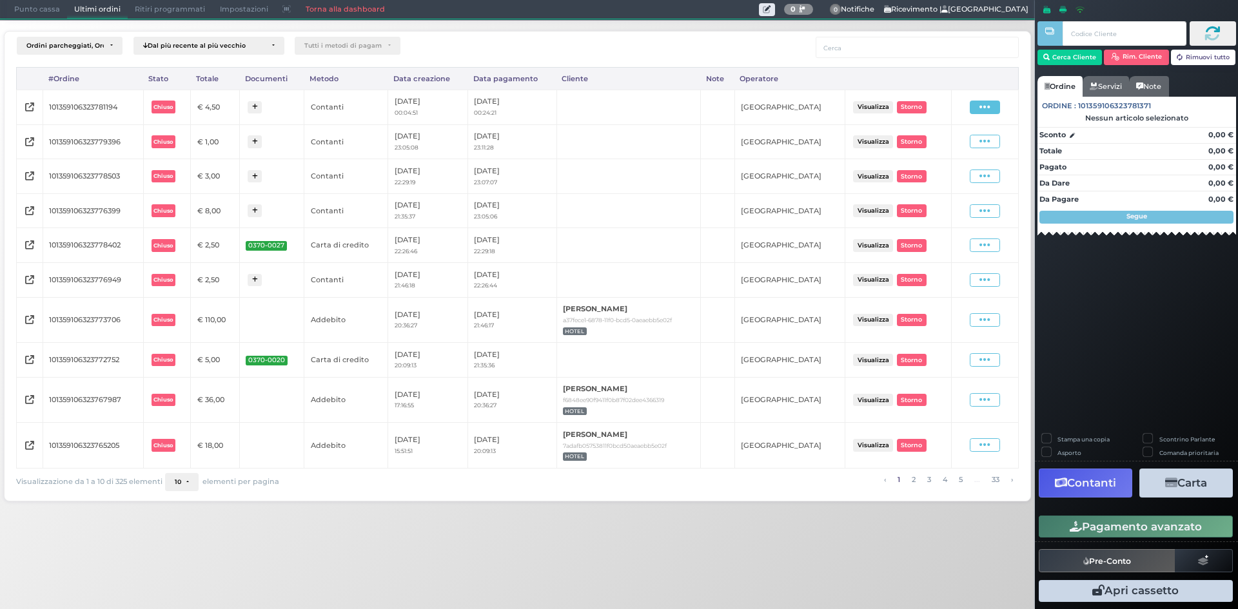
click at [991, 105] on span at bounding box center [985, 108] width 30 height 14
click at [971, 146] on span "Ristampa Pre-Conto" at bounding box center [955, 144] width 53 height 22
click at [15, 4] on span "Punto cassa" at bounding box center [37, 10] width 60 height 18
